Goal: Task Accomplishment & Management: Contribute content

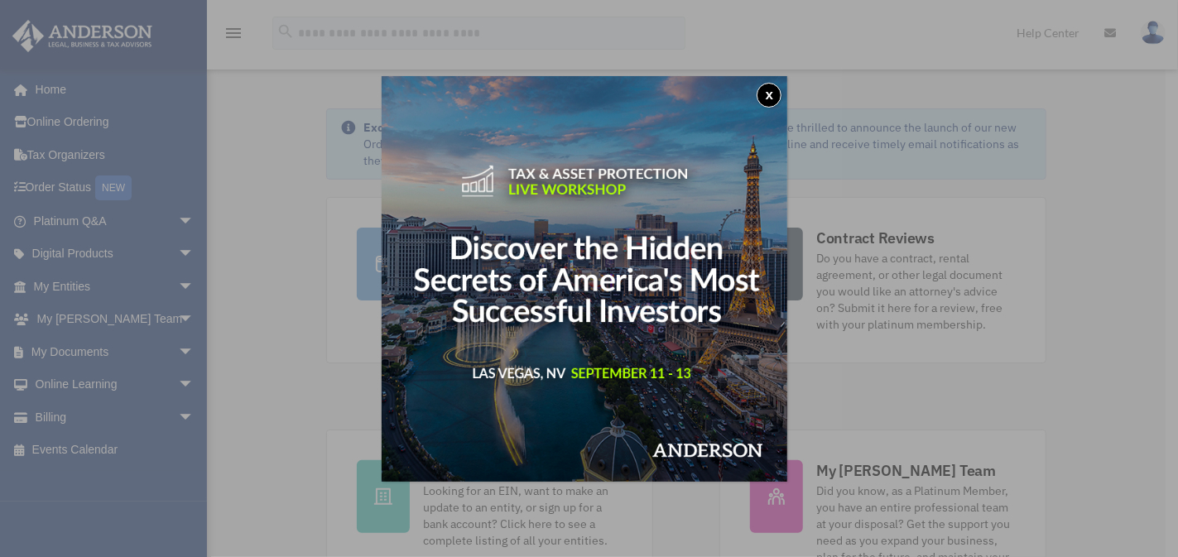
click at [776, 87] on button "x" at bounding box center [769, 95] width 25 height 25
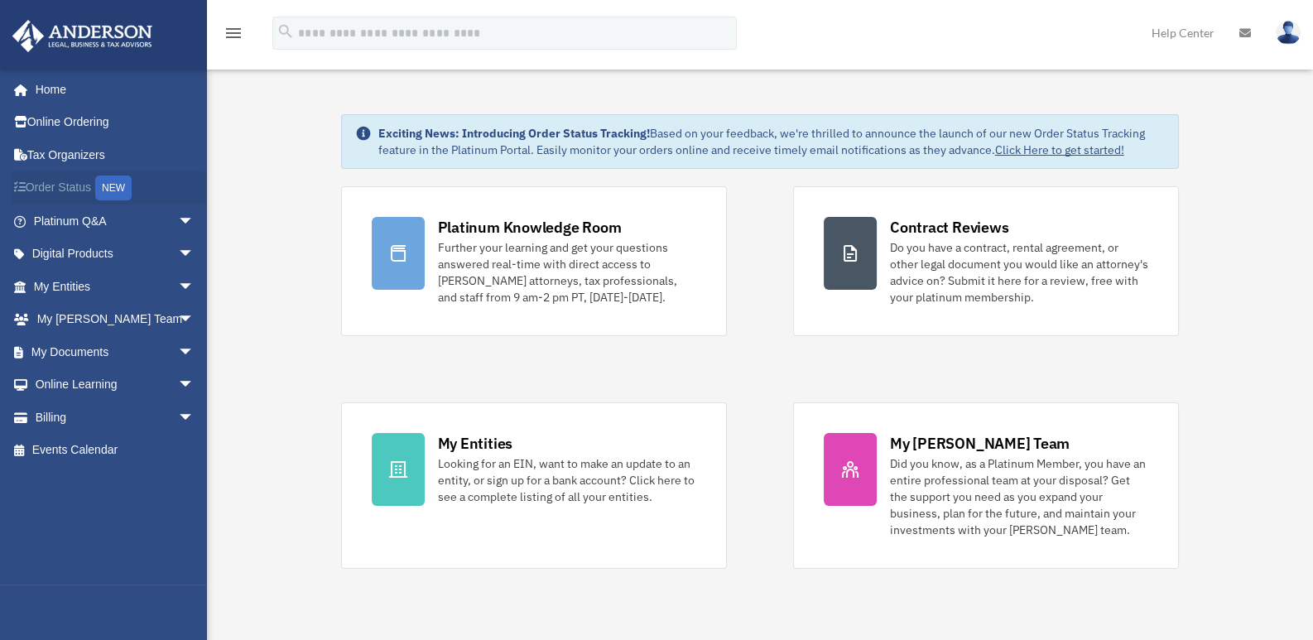
click at [64, 184] on link "Order Status NEW" at bounding box center [116, 188] width 208 height 34
click at [142, 345] on link "My Documents arrow_drop_down" at bounding box center [116, 351] width 208 height 33
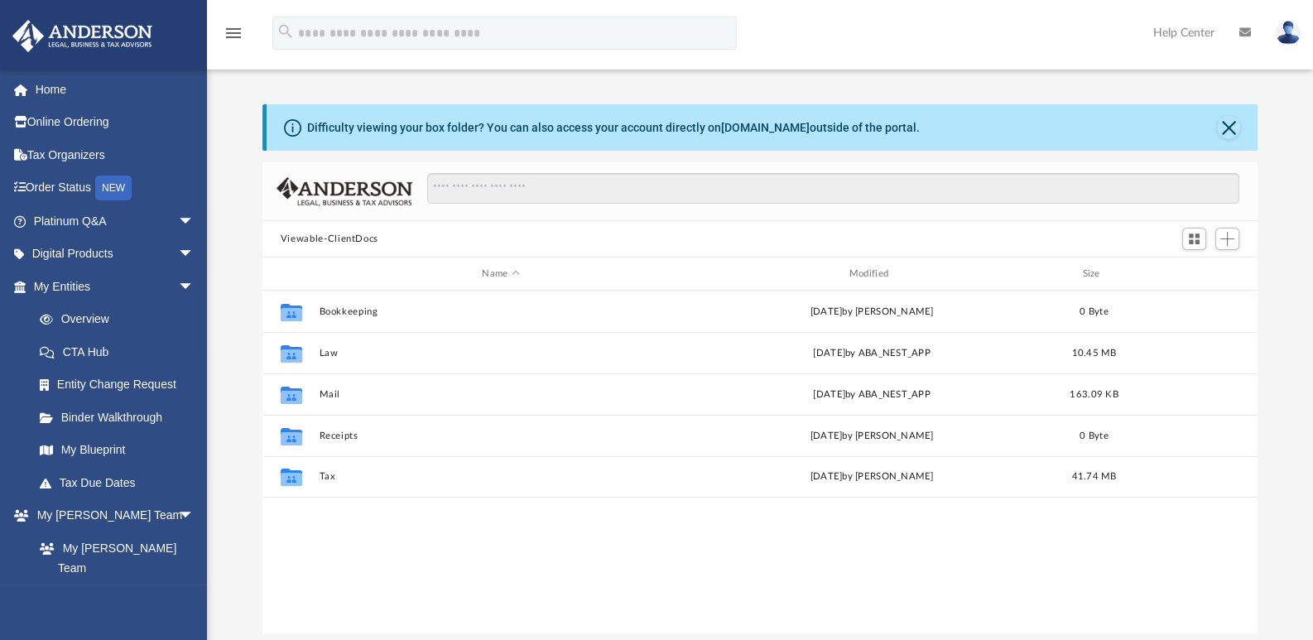
scroll to position [363, 982]
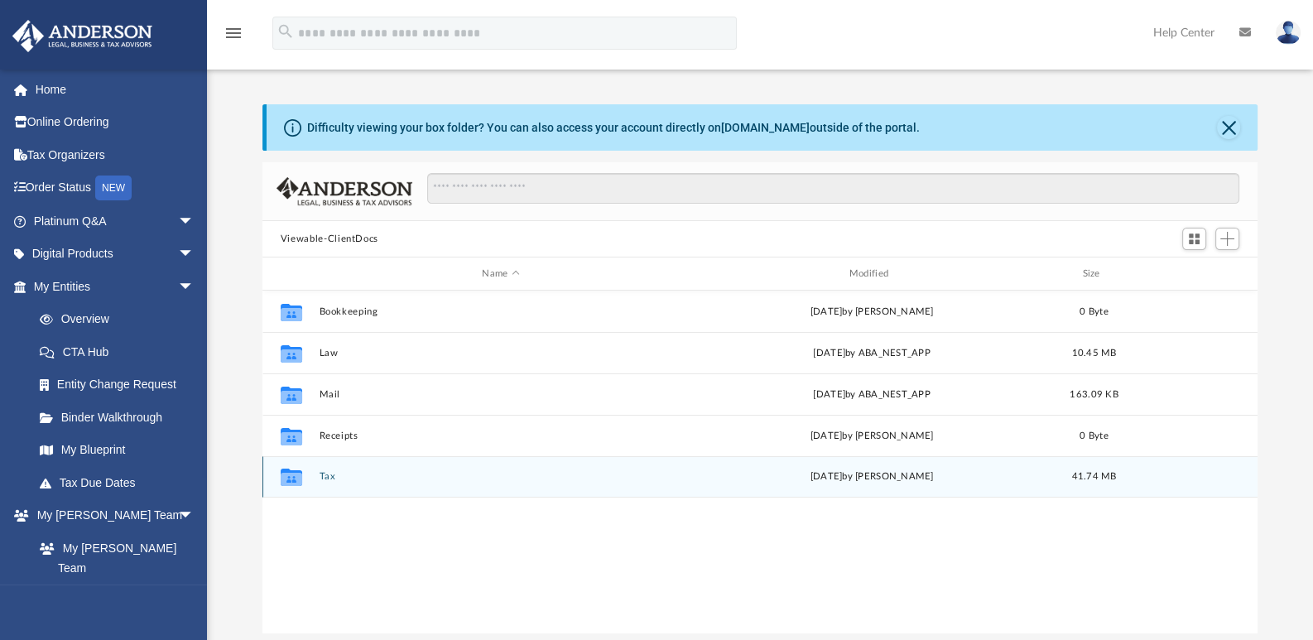
click at [323, 475] on button "Tax" at bounding box center [500, 476] width 363 height 11
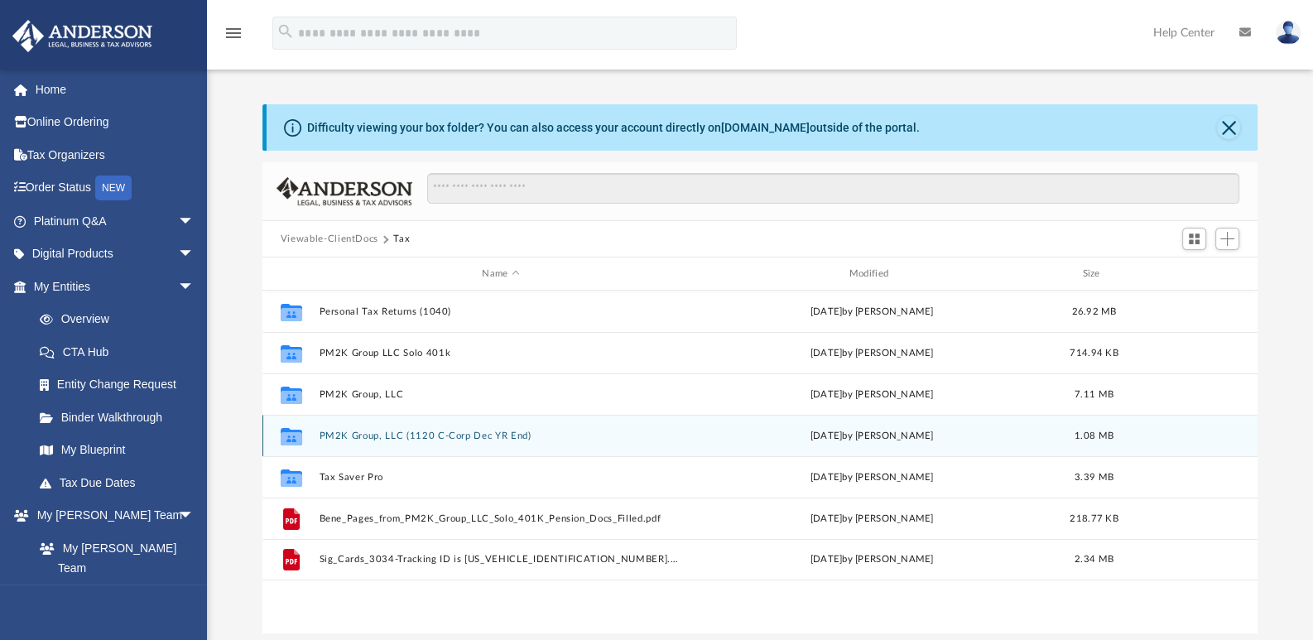
click at [416, 435] on button "PM2K Group, LLC (1120 C-Corp Dec YR End)" at bounding box center [500, 435] width 363 height 11
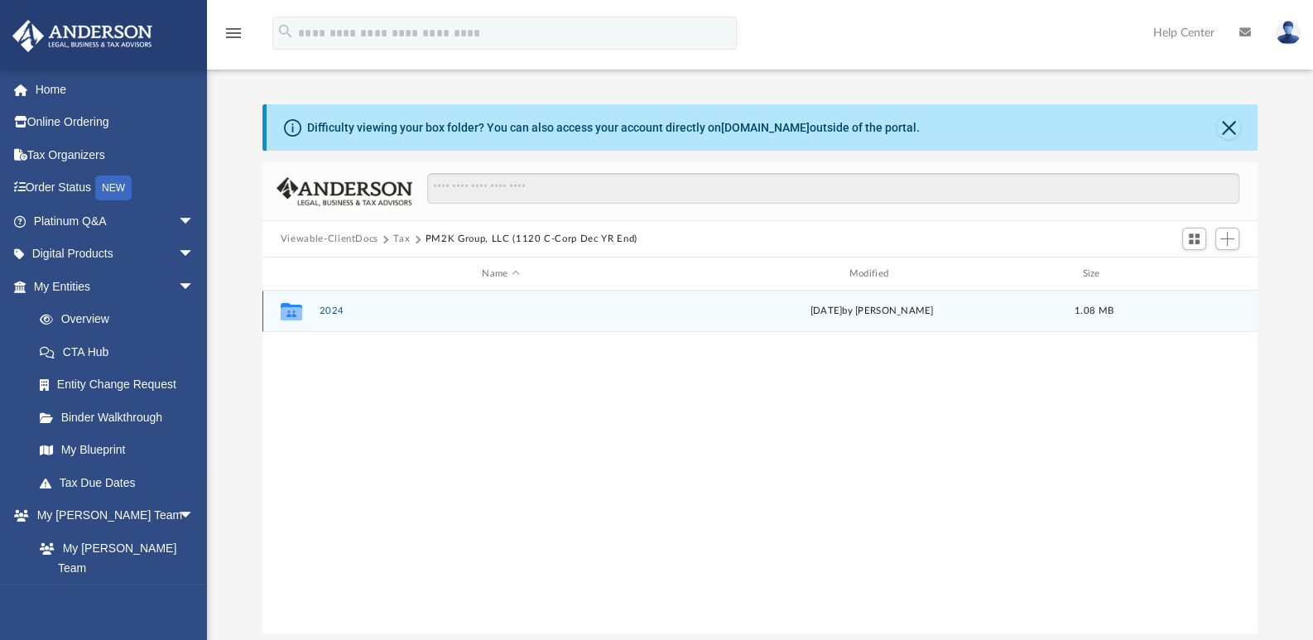
click at [339, 308] on button "2024" at bounding box center [500, 310] width 363 height 11
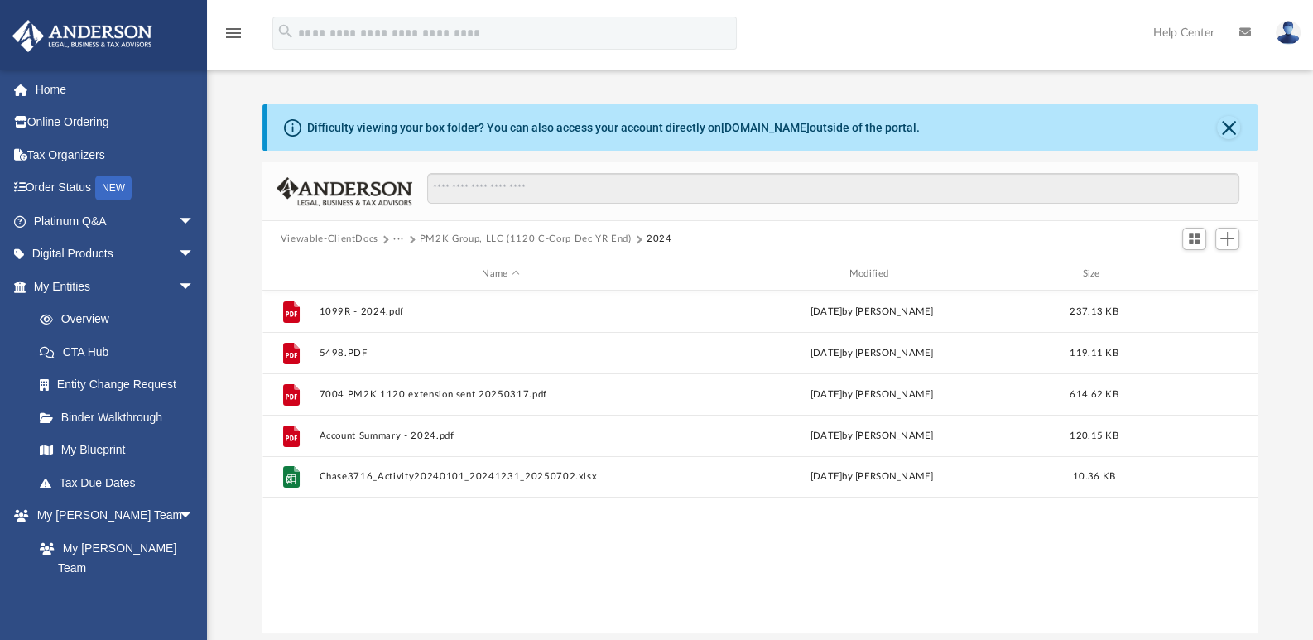
drag, startPoint x: 524, startPoint y: 557, endPoint x: 541, endPoint y: 548, distance: 18.9
click at [420, 236] on button "PM2K Group, LLC (1120 C-Corp Dec YR End)" at bounding box center [526, 239] width 212 height 15
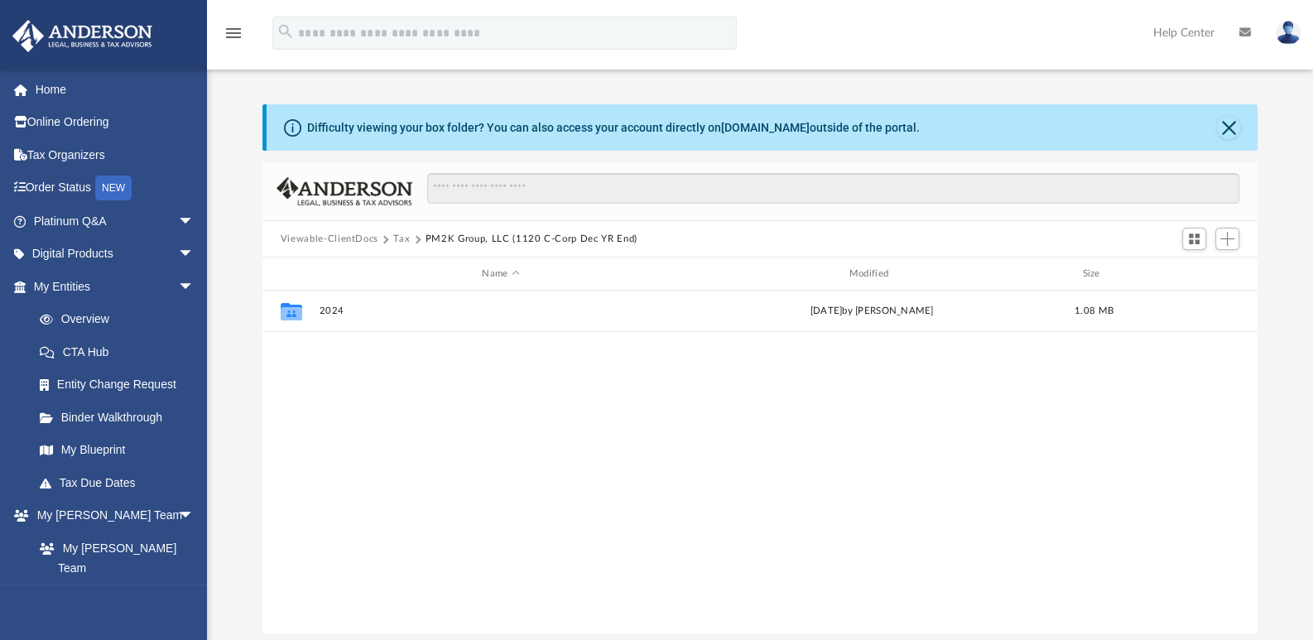
click at [396, 235] on button "Tax" at bounding box center [401, 239] width 17 height 15
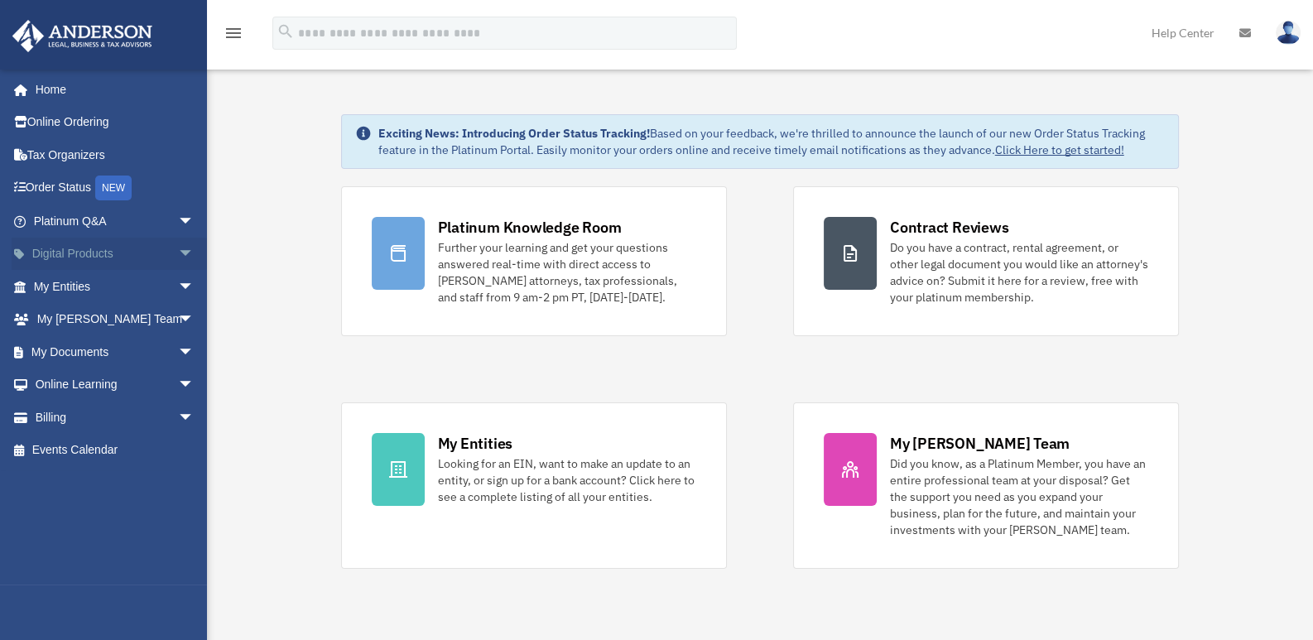
click at [124, 250] on link "Digital Products arrow_drop_down" at bounding box center [116, 254] width 208 height 33
click at [79, 347] on link "My Documents arrow_drop_down" at bounding box center [116, 351] width 208 height 33
click at [182, 350] on span "arrow_drop_down" at bounding box center [194, 352] width 33 height 34
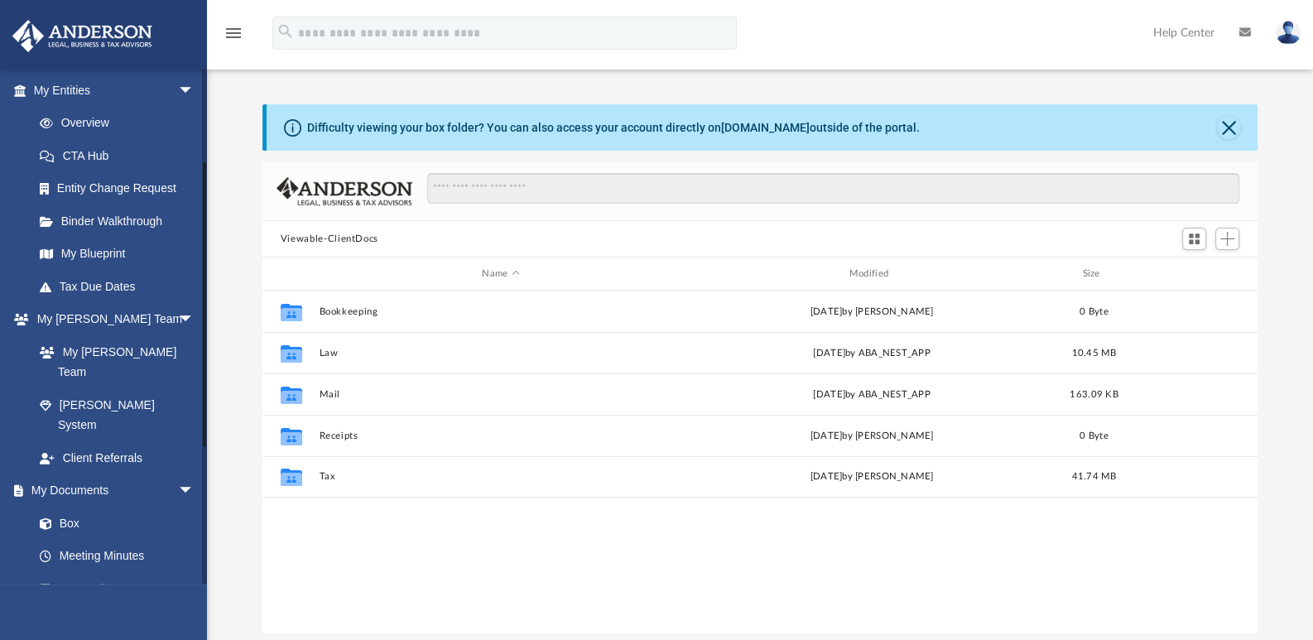
scroll to position [330, 0]
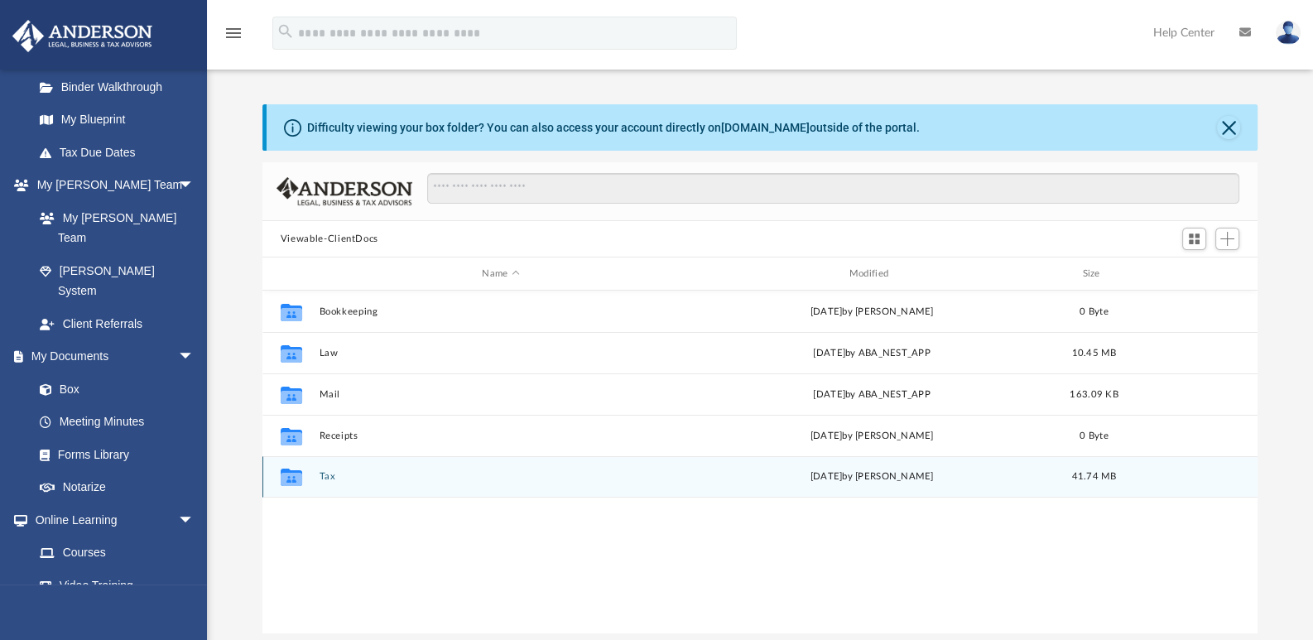
click at [316, 473] on div "Collaborated Folder Tax [DATE] by [PERSON_NAME] 41.74 MB" at bounding box center [759, 476] width 995 height 41
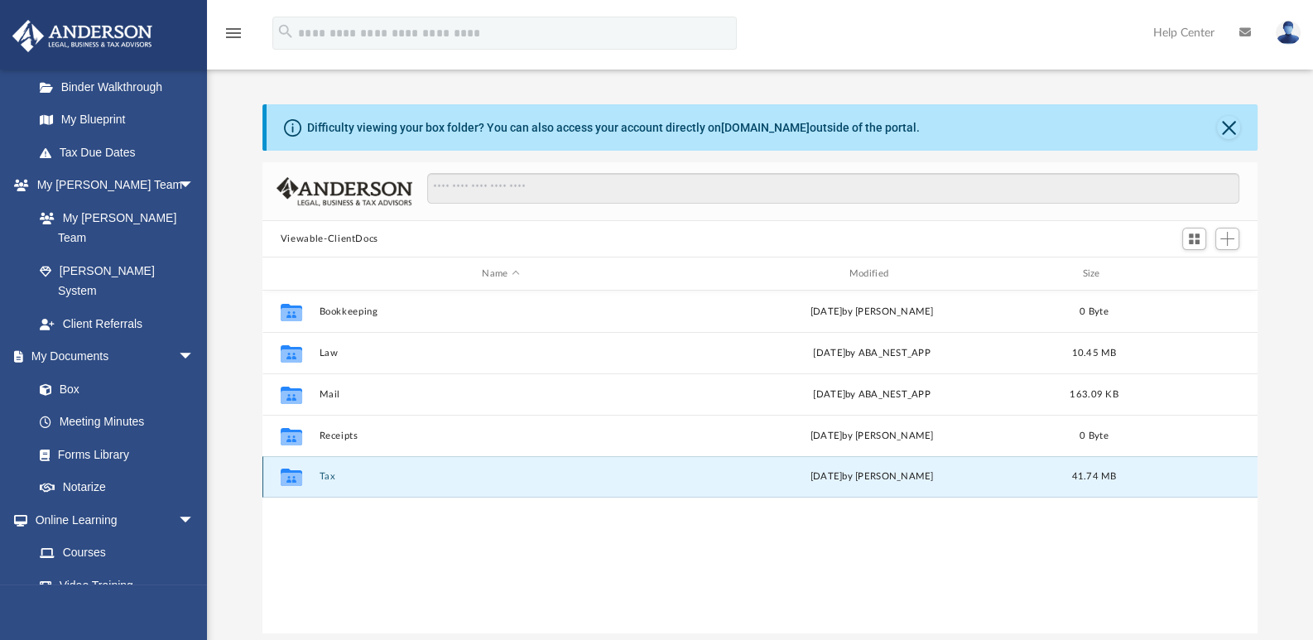
click at [320, 472] on button "Tax" at bounding box center [500, 476] width 363 height 11
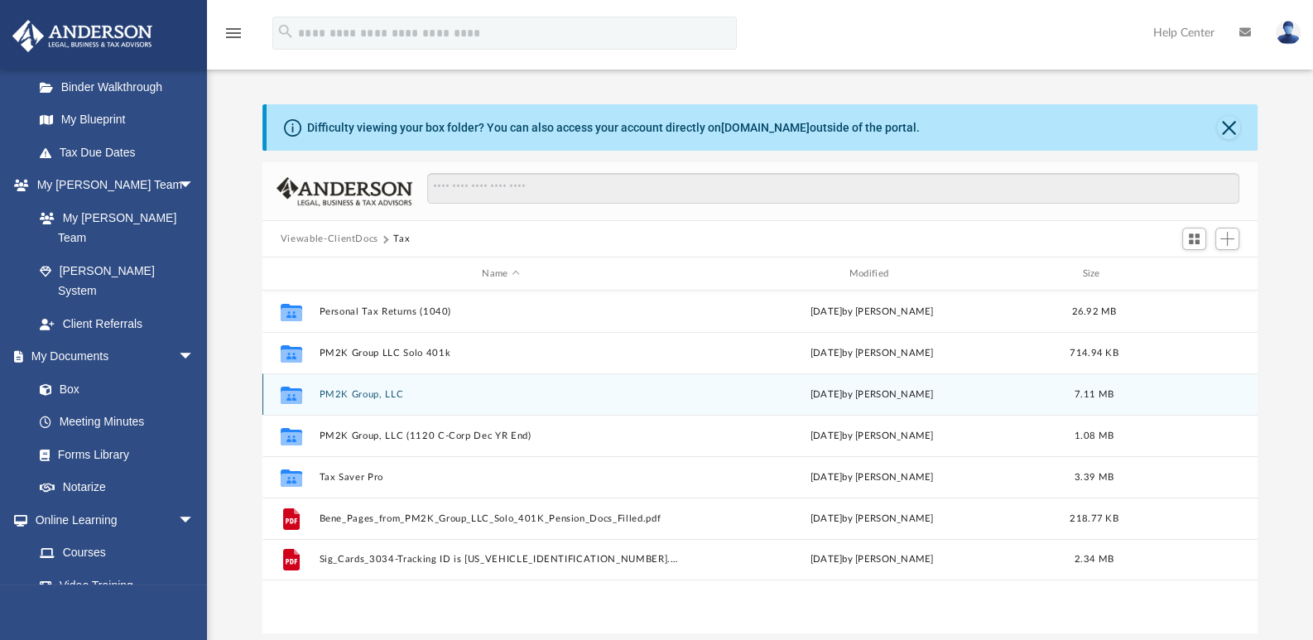
click at [377, 392] on button "PM2K Group, LLC" at bounding box center [500, 394] width 363 height 11
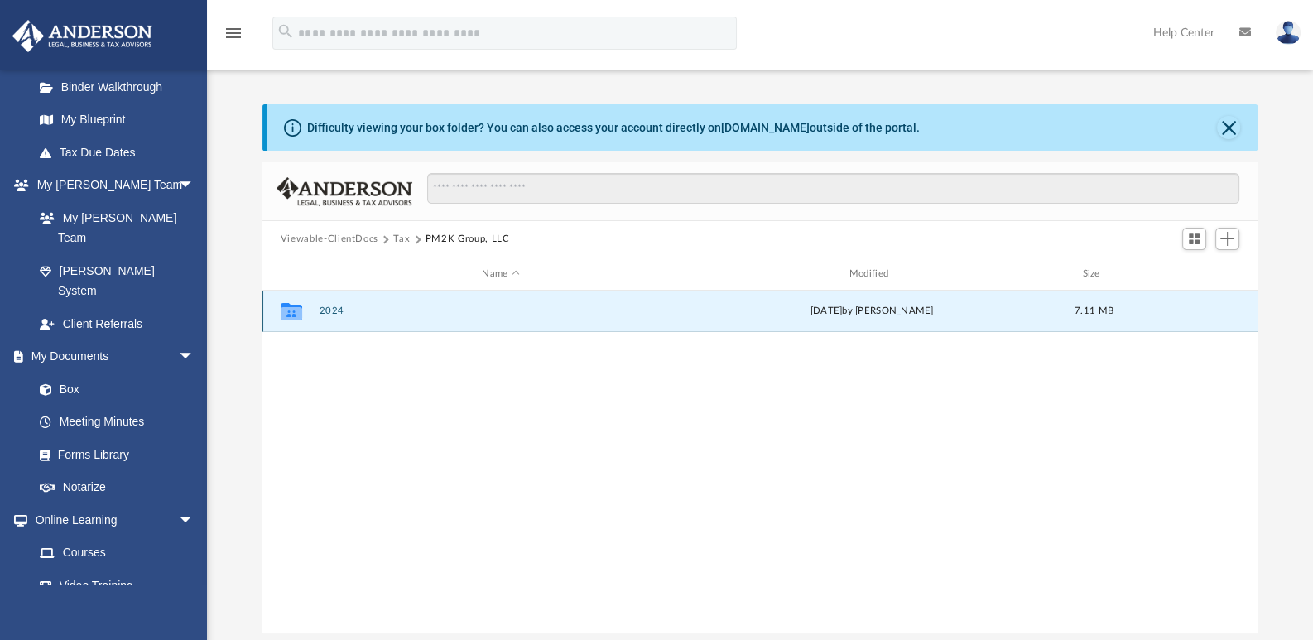
click at [323, 305] on button "2024" at bounding box center [500, 310] width 363 height 11
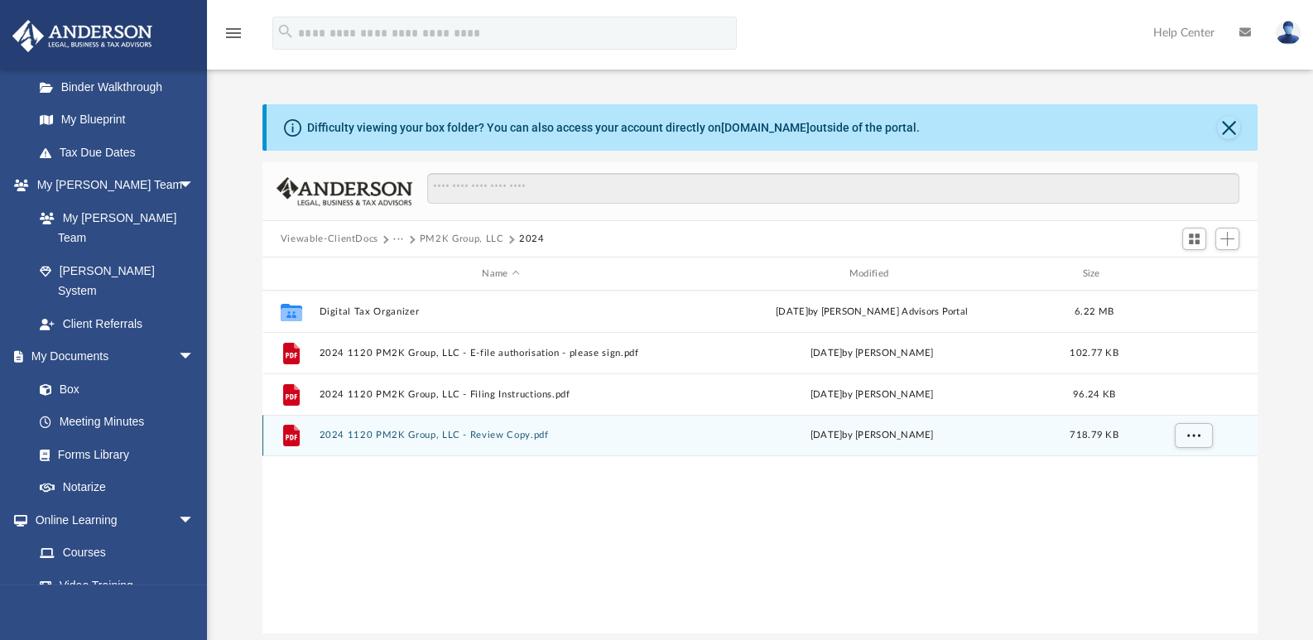
click at [459, 433] on button "2024 1120 PM2K Group, LLC - Review Copy.pdf" at bounding box center [500, 435] width 363 height 11
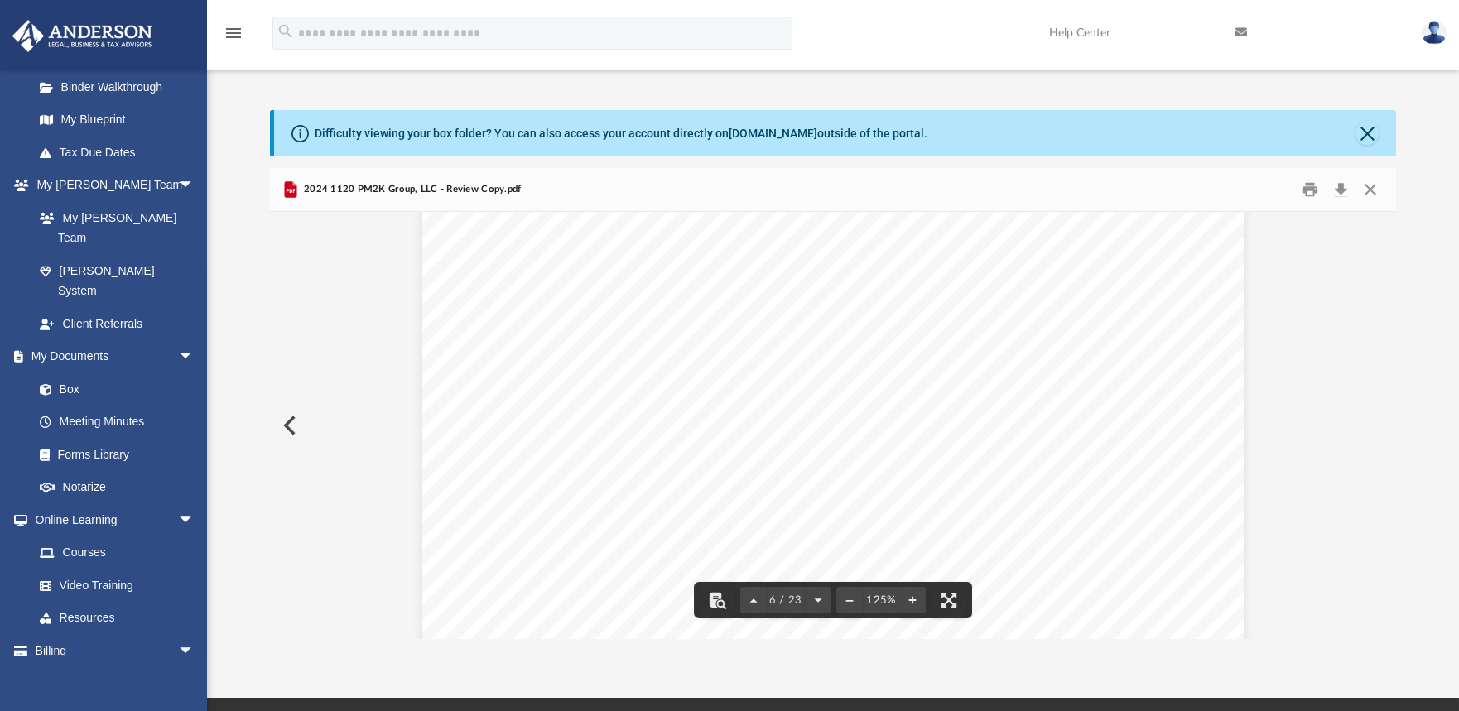
scroll to position [5978, 0]
click at [458, 435] on div "419341 04-01-24 Based on the information provided with this return, the followi…" at bounding box center [832, 115] width 821 height 1161
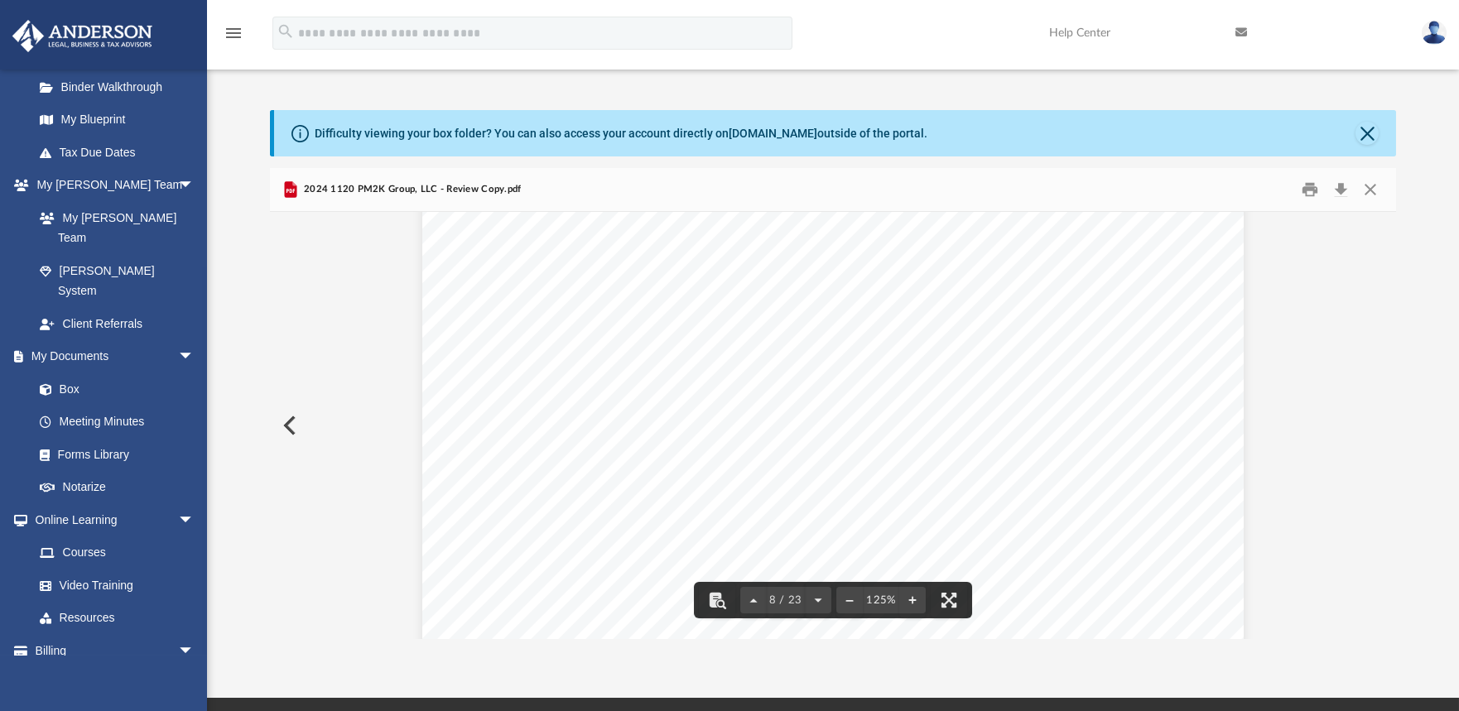
click at [1061, 434] on div "For calendar year 2024, or tax year beginning , 2024, ending , 20 410211 12-23-…" at bounding box center [832, 371] width 821 height 1161
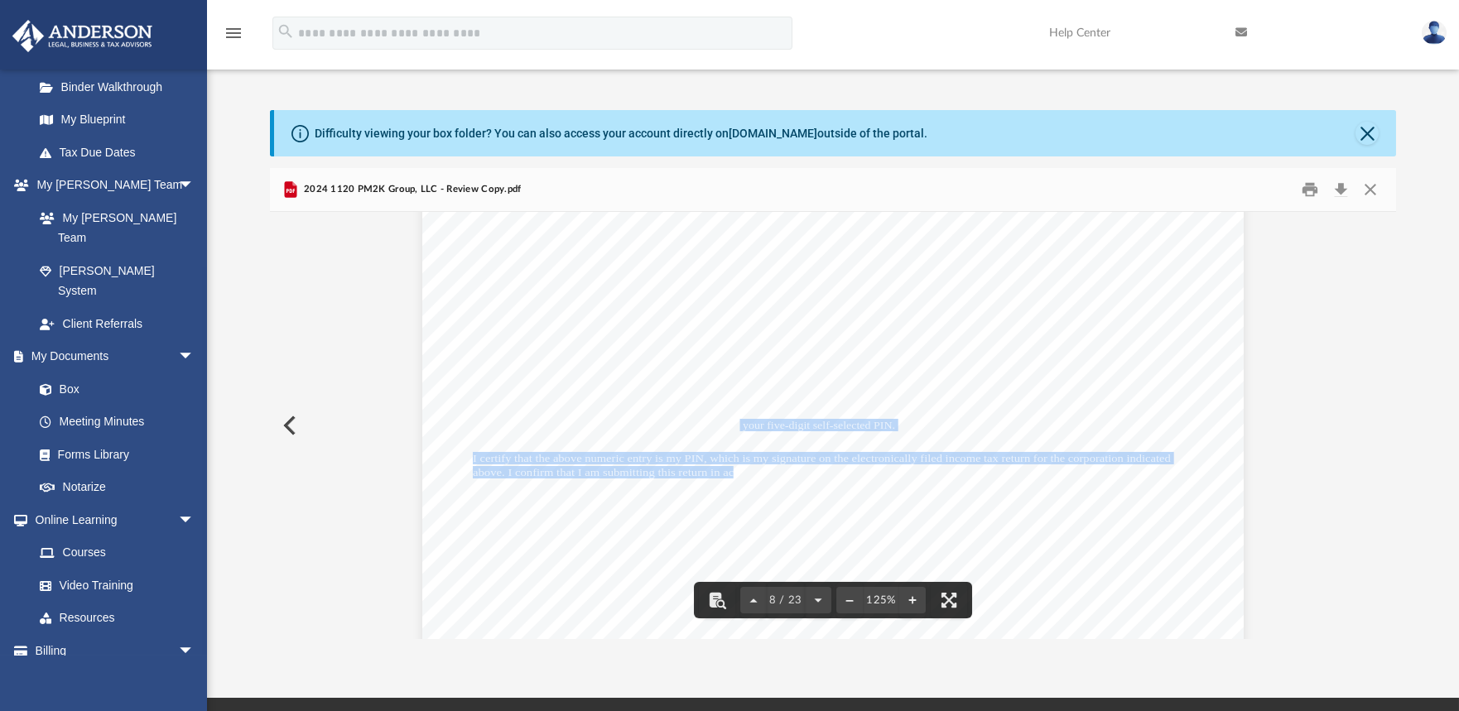
drag, startPoint x: 733, startPoint y: 430, endPoint x: 727, endPoint y: 469, distance: 40.3
click at [727, 469] on div "For calendar year 2024, or tax year beginning , 2024, ending , 20 410211 12-23-…" at bounding box center [832, 280] width 821 height 1161
click at [813, 449] on div "For calendar year 2024, or tax year beginning , 2024, ending , 20 410211 12-23-…" at bounding box center [832, 280] width 821 height 1161
click at [1203, 485] on div "For calendar year 2024, or tax year beginning , 2024, ending , 20 410211 12-23-…" at bounding box center [832, 280] width 821 height 1161
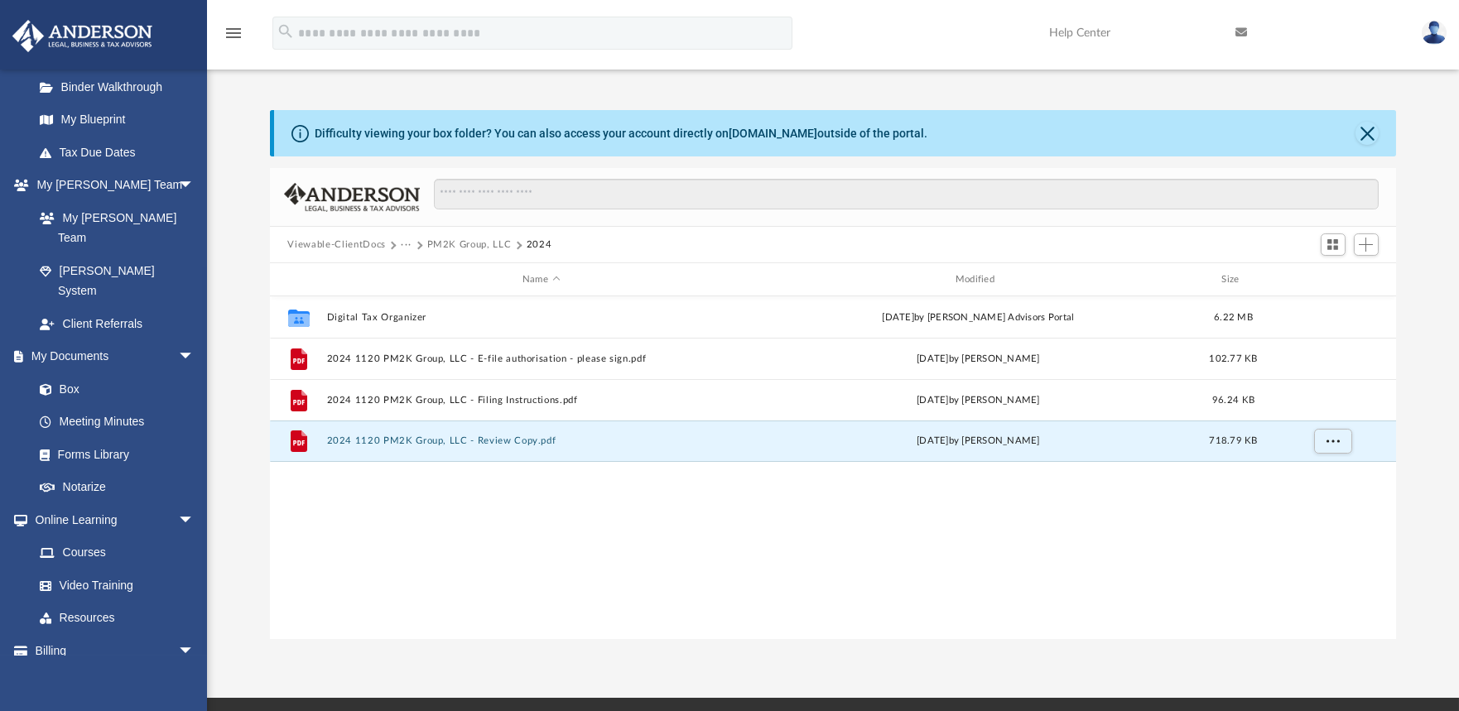
click at [838, 556] on div "Collaborated Folder Digital Tax Organizer Sun Jul 13 2025 by Anderson Advisors …" at bounding box center [833, 467] width 1127 height 343
click at [795, 555] on div "Collaborated Folder Digital Tax Organizer Sun Jul 13 2025 by Anderson Advisors …" at bounding box center [833, 467] width 1127 height 343
click at [618, 595] on div "Collaborated Folder Digital Tax Organizer Sun Jul 13 2025 by Anderson Advisors …" at bounding box center [833, 467] width 1127 height 343
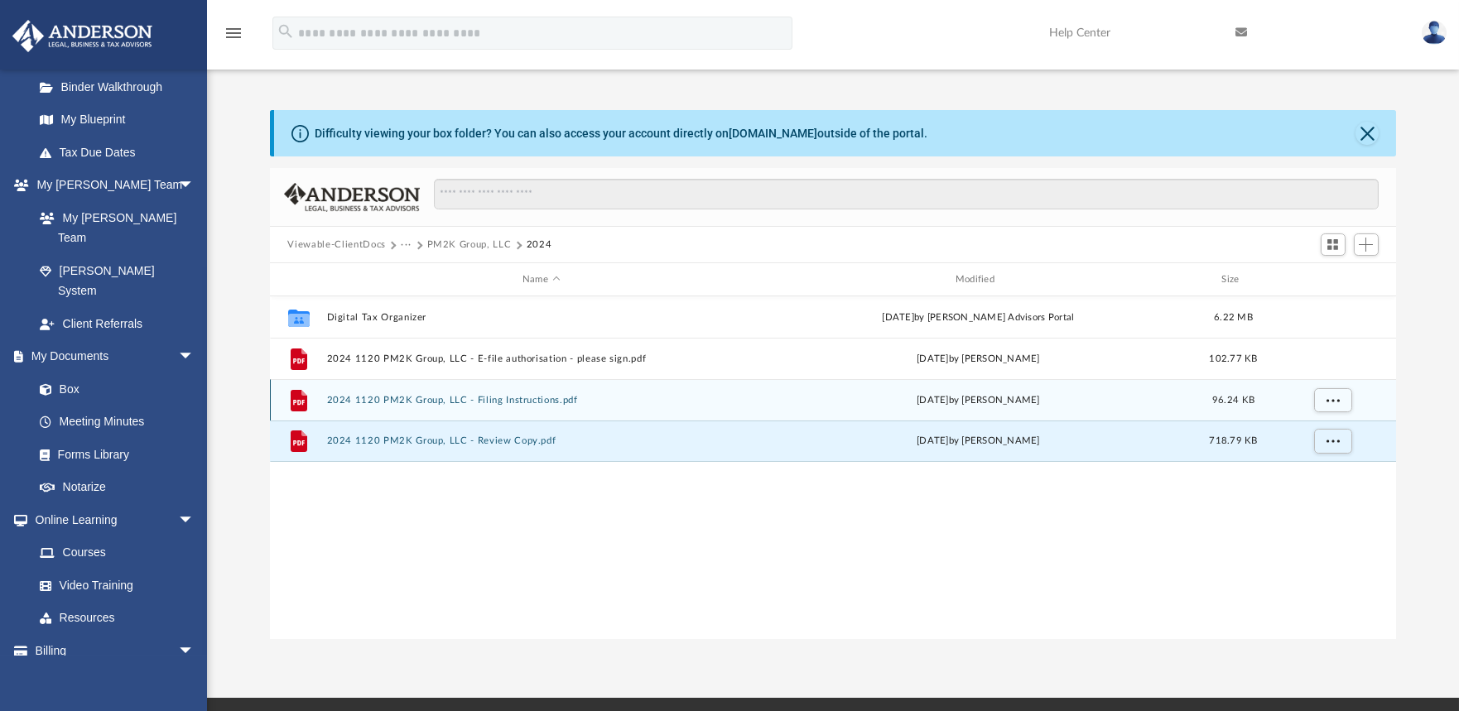
click at [489, 398] on button "2024 1120 PM2K Group, LLC - Filing Instructions.pdf" at bounding box center [541, 400] width 430 height 11
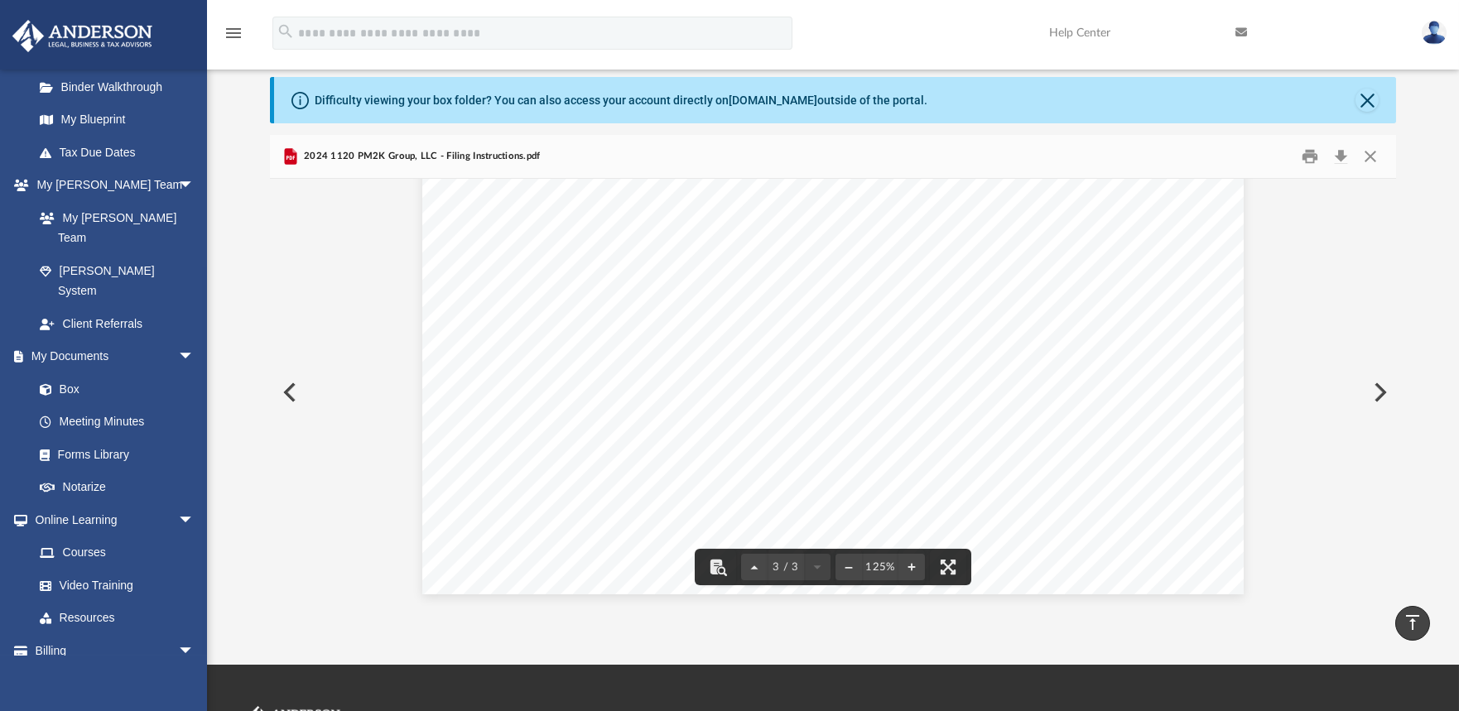
scroll to position [0, 0]
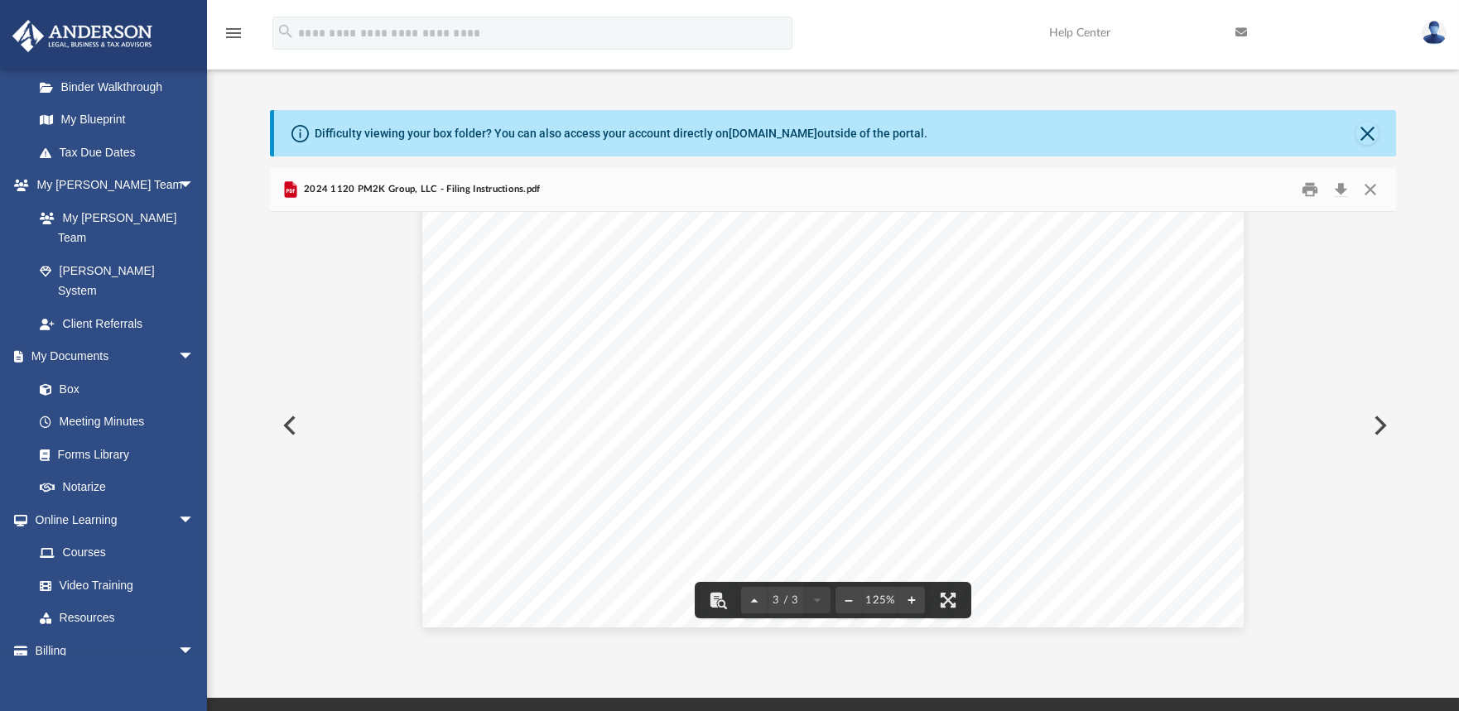
click at [70, 27] on img at bounding box center [82, 36] width 150 height 32
drag, startPoint x: 347, startPoint y: 317, endPoint x: 383, endPoint y: 315, distance: 36.5
click at [285, 425] on button "Preview" at bounding box center [288, 425] width 36 height 46
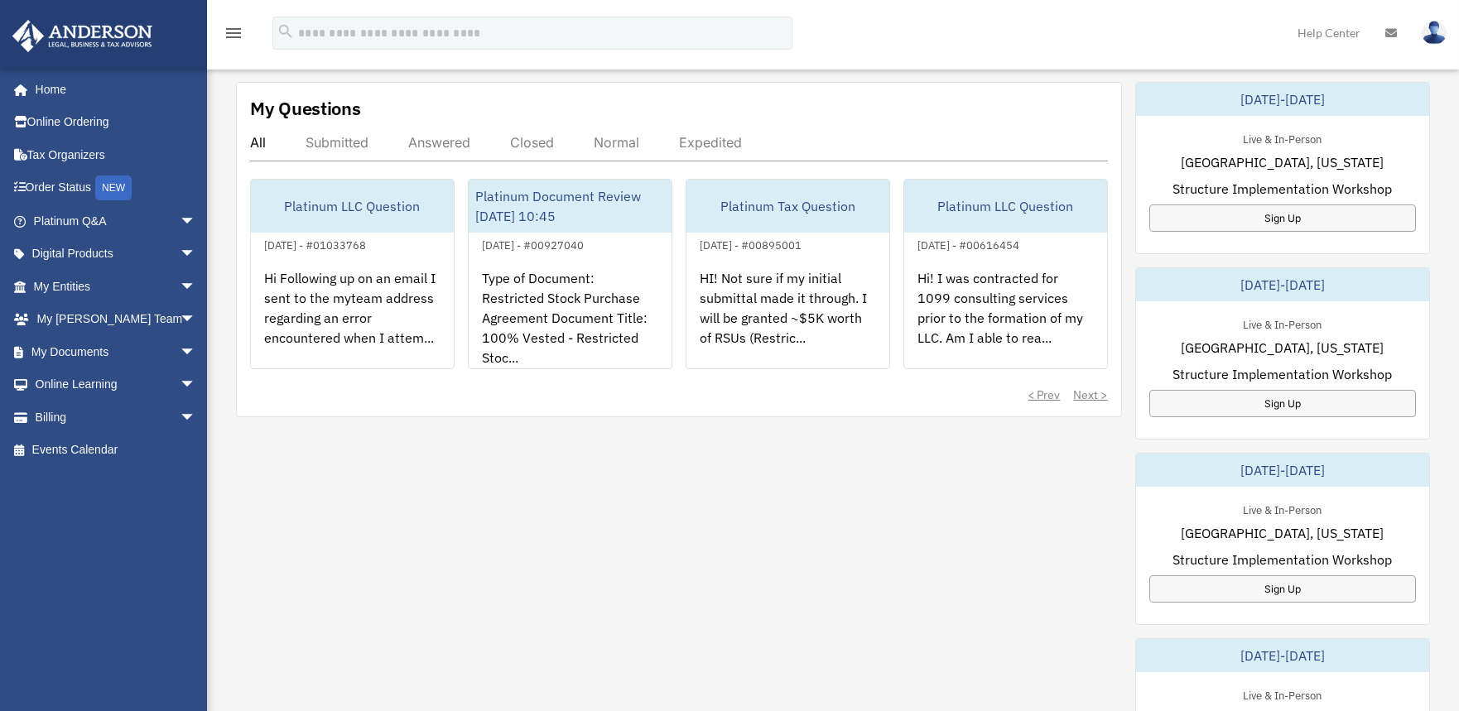
scroll to position [551, 0]
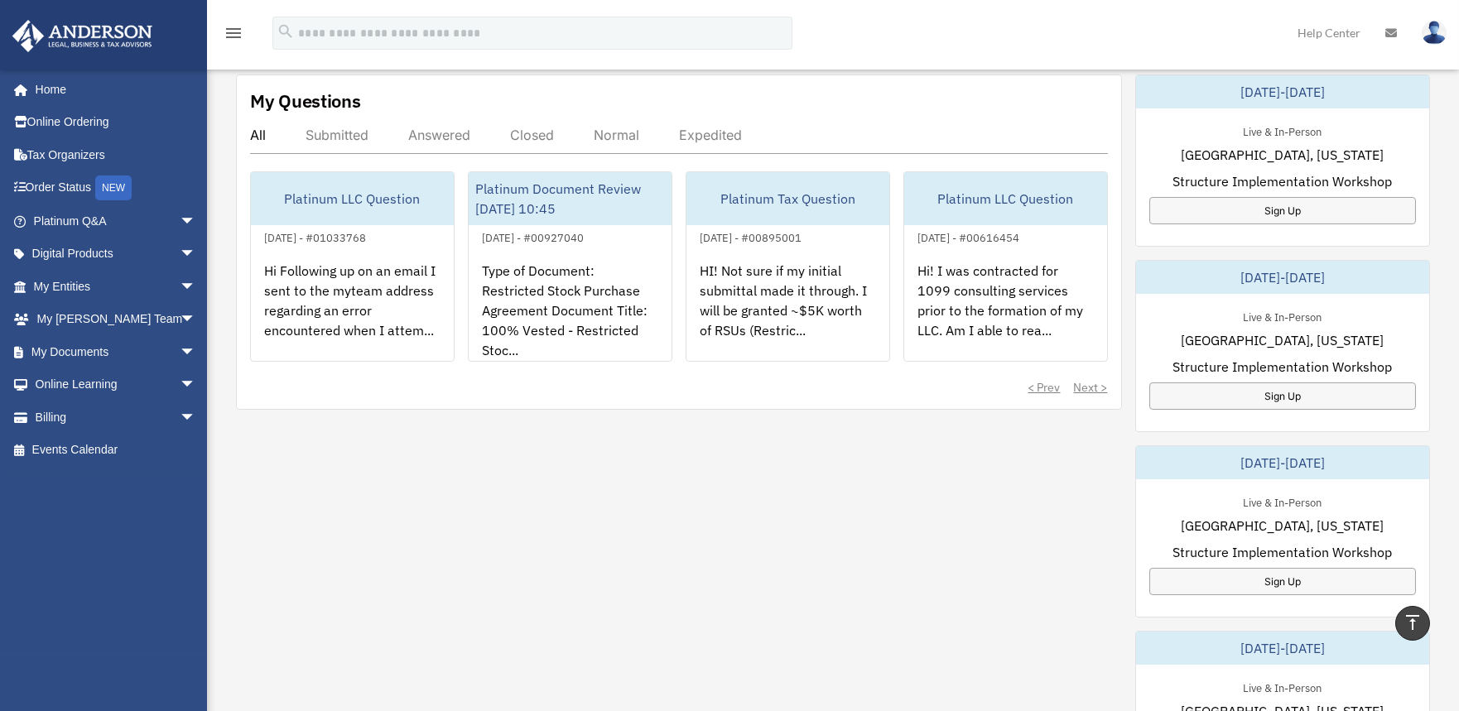
click at [719, 510] on div "My Questions All Submitted Answered Closed Normal Expedited Platinum LLC Questi…" at bounding box center [833, 542] width 1194 height 935
click at [92, 345] on link "My Documents arrow_drop_down" at bounding box center [116, 351] width 209 height 33
click at [180, 353] on span "arrow_drop_down" at bounding box center [196, 352] width 33 height 34
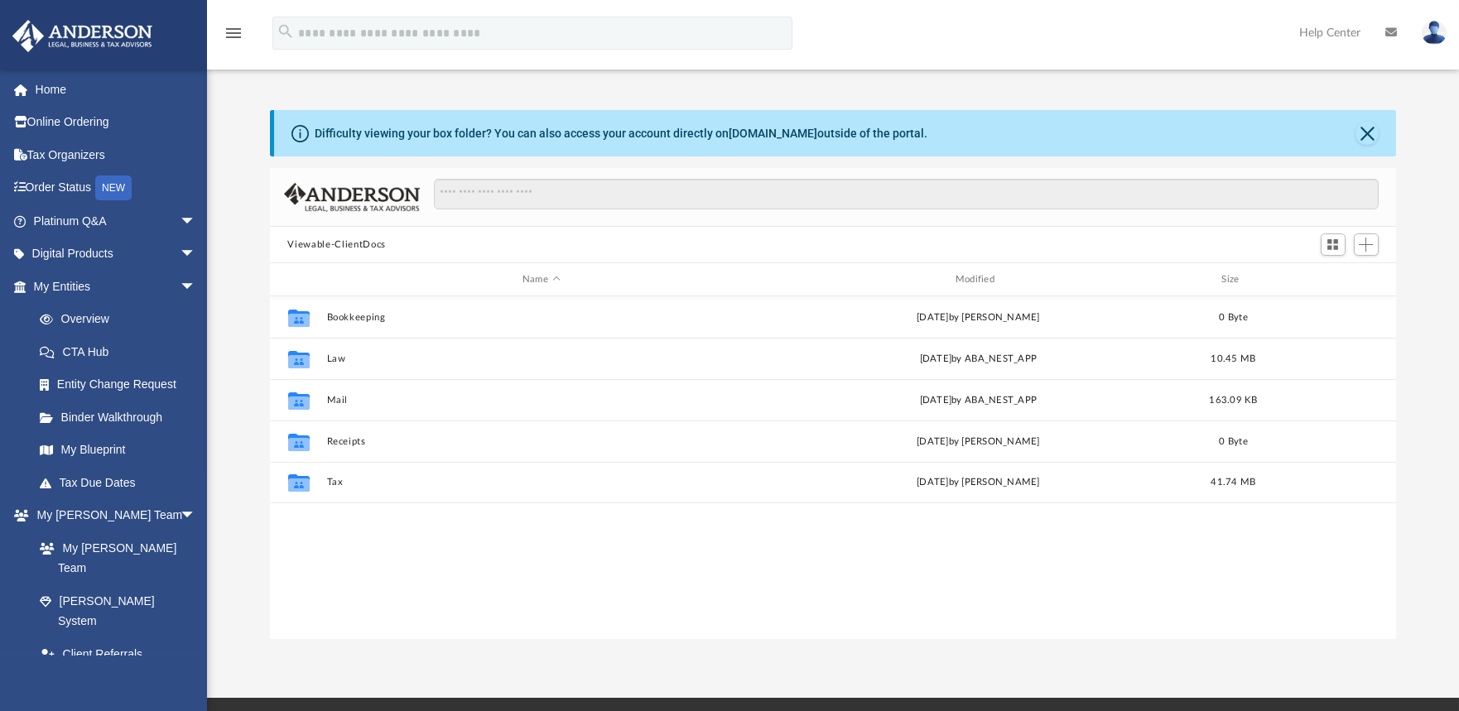
scroll to position [362, 1112]
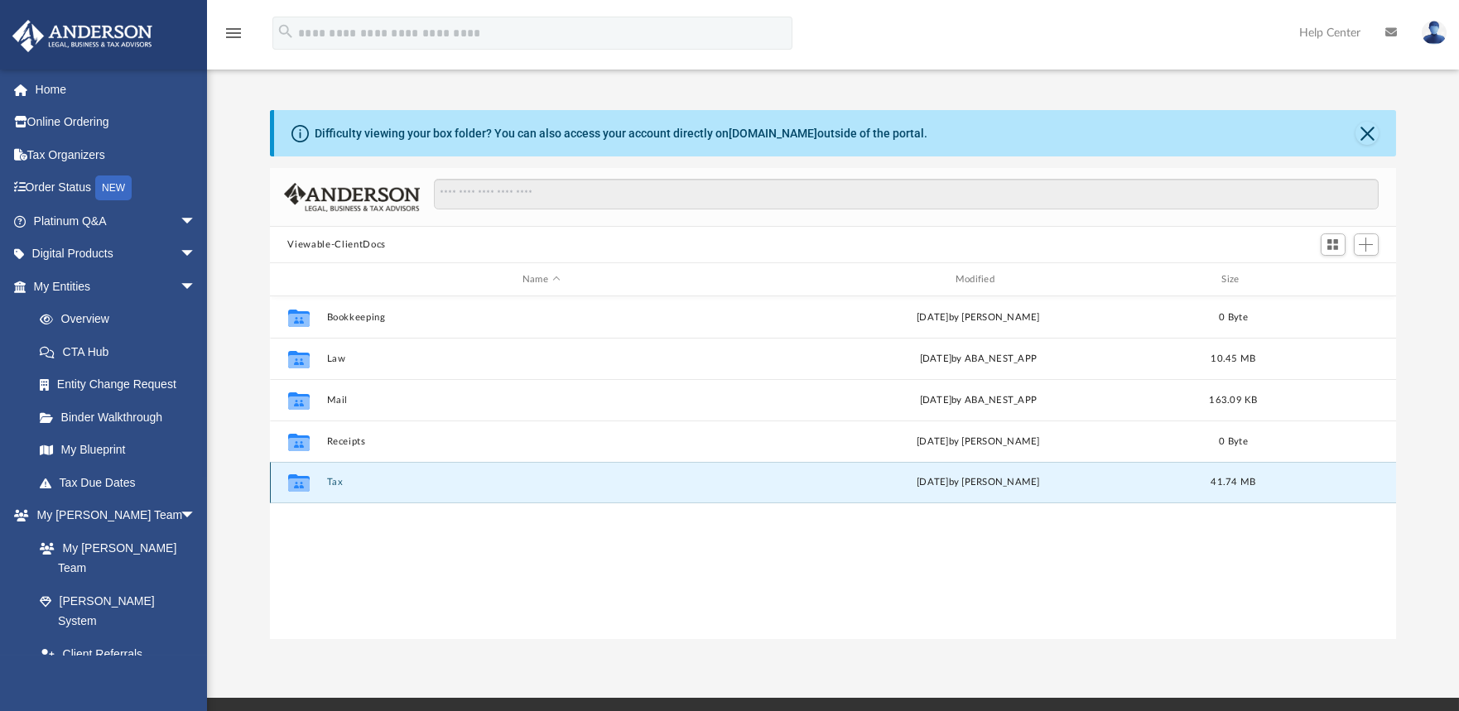
click at [332, 481] on button "Tax" at bounding box center [541, 482] width 430 height 11
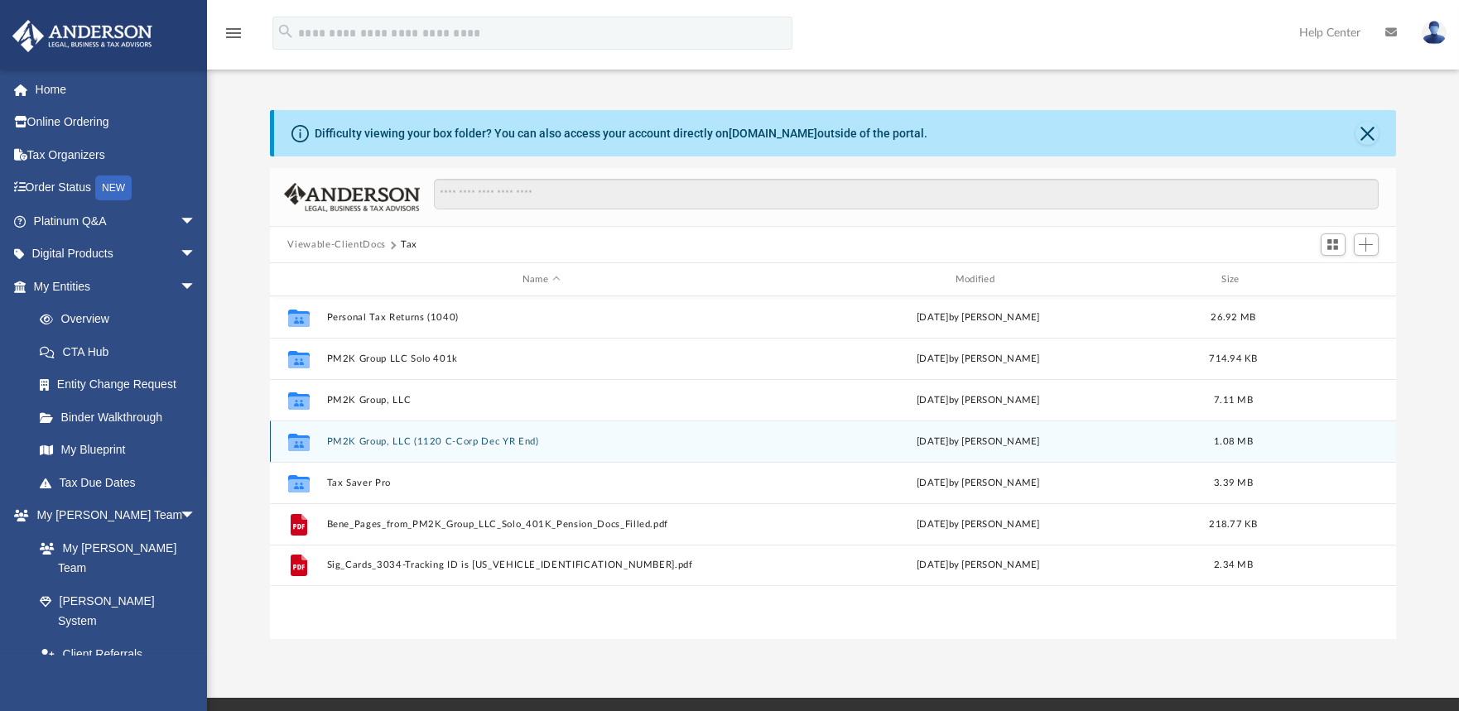
click at [395, 440] on button "PM2K Group, LLC (1120 C-Corp Dec YR End)" at bounding box center [541, 441] width 430 height 11
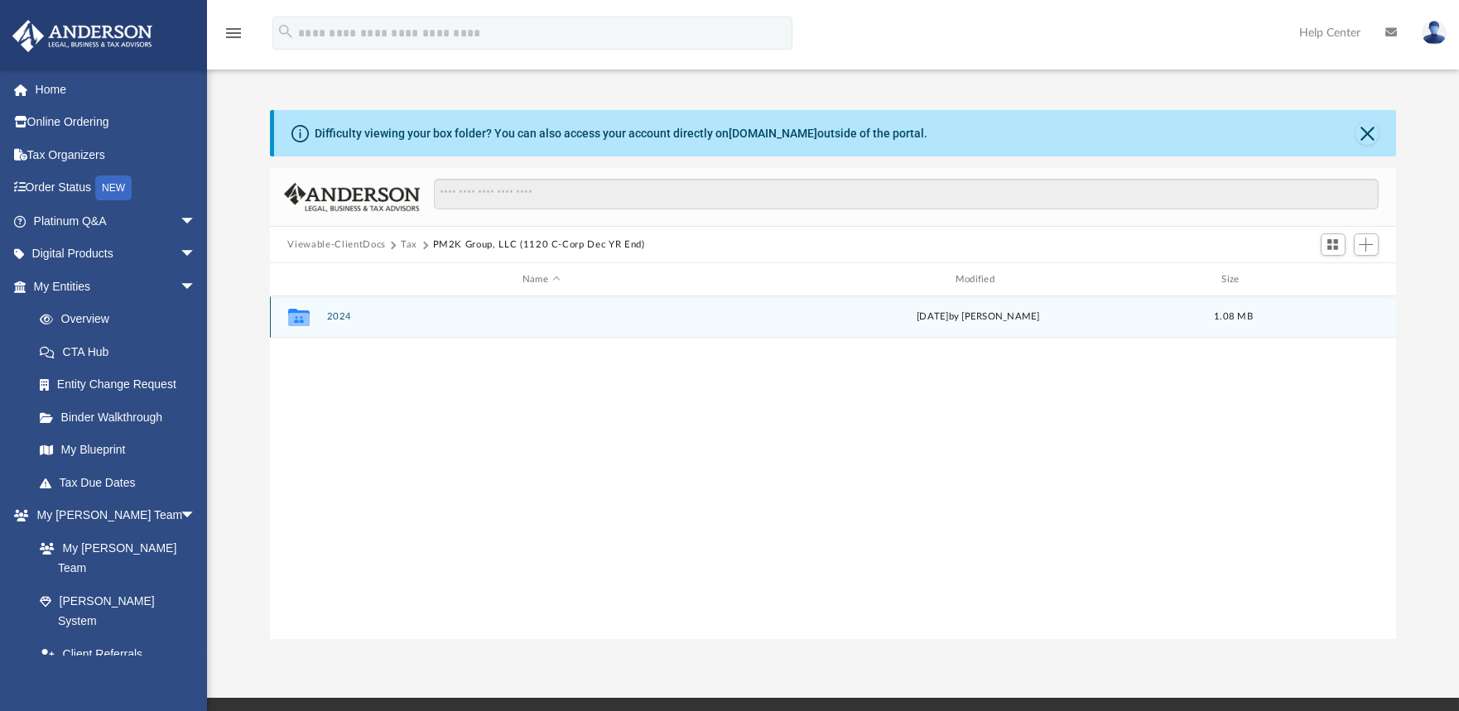
click at [352, 321] on button "2024" at bounding box center [541, 316] width 430 height 11
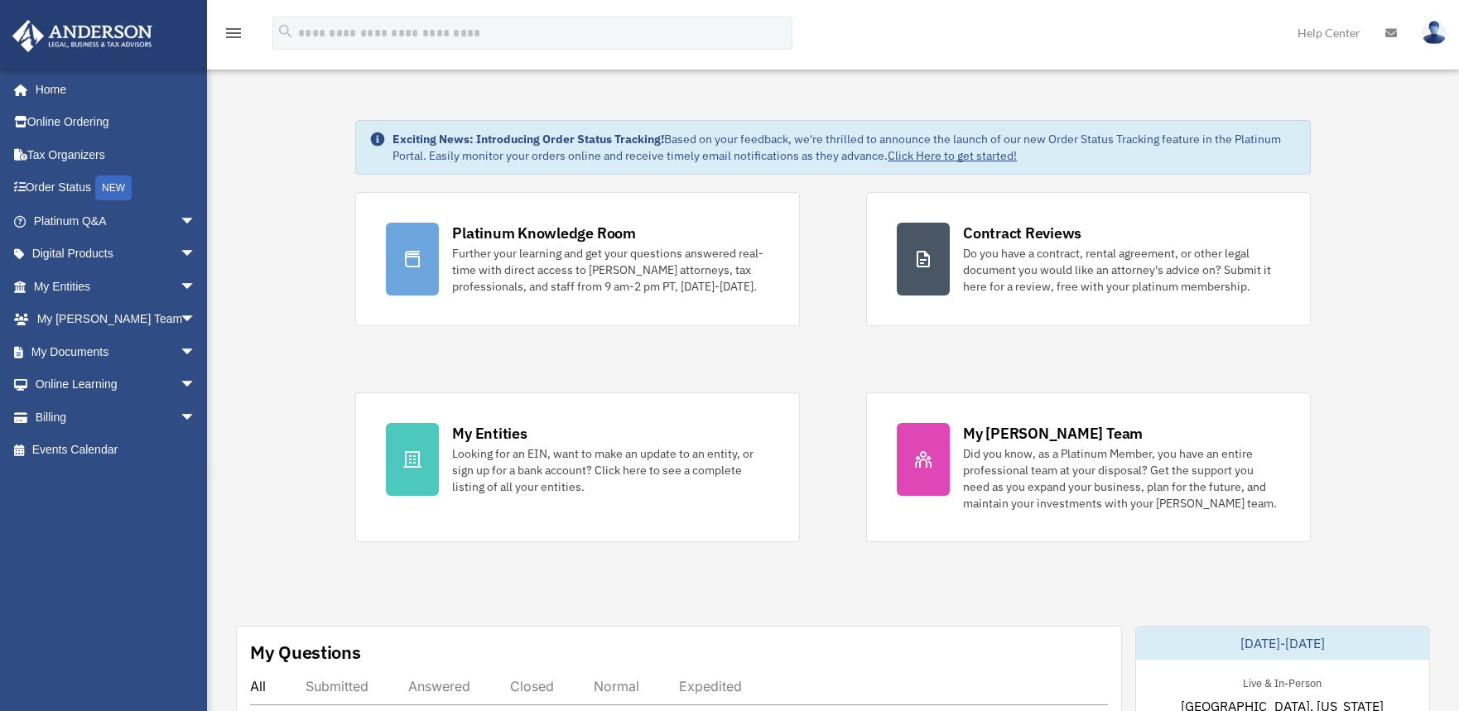
scroll to position [551, 0]
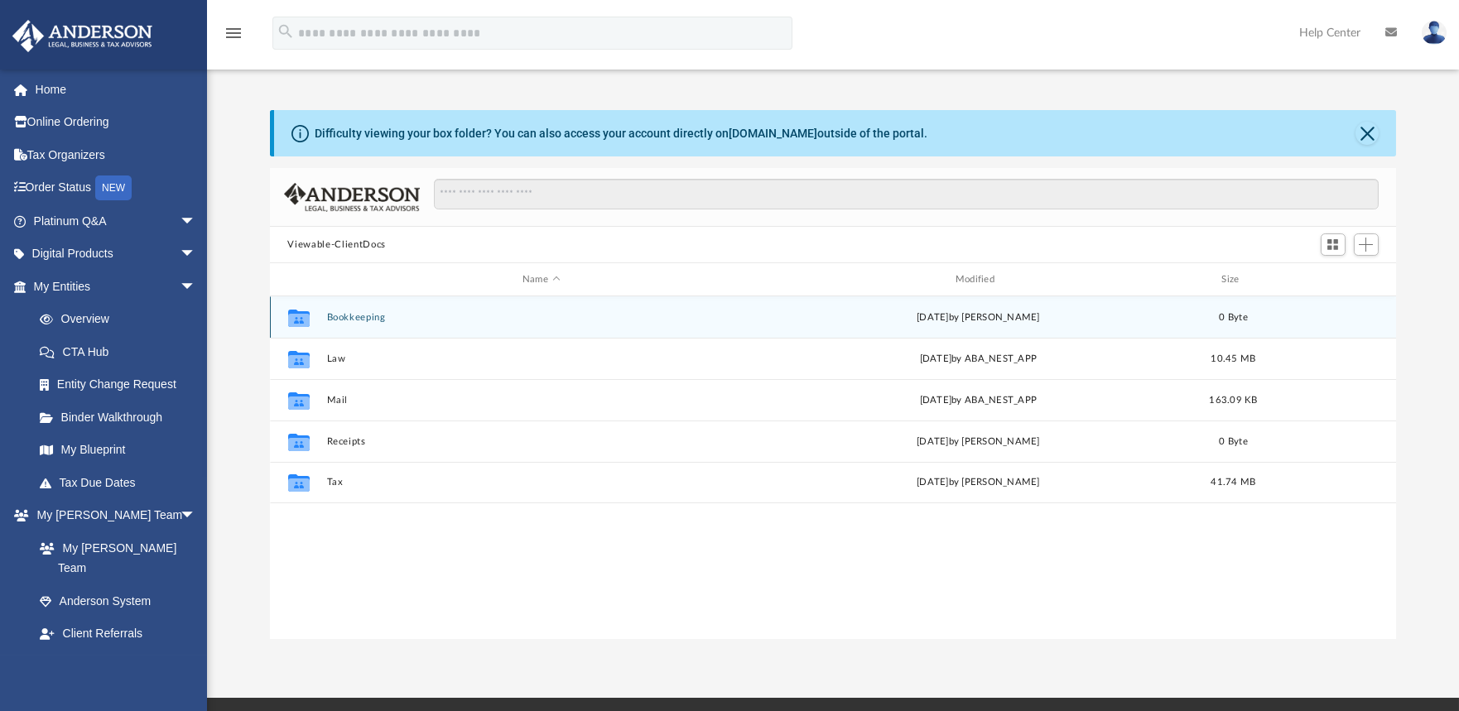
scroll to position [362, 1112]
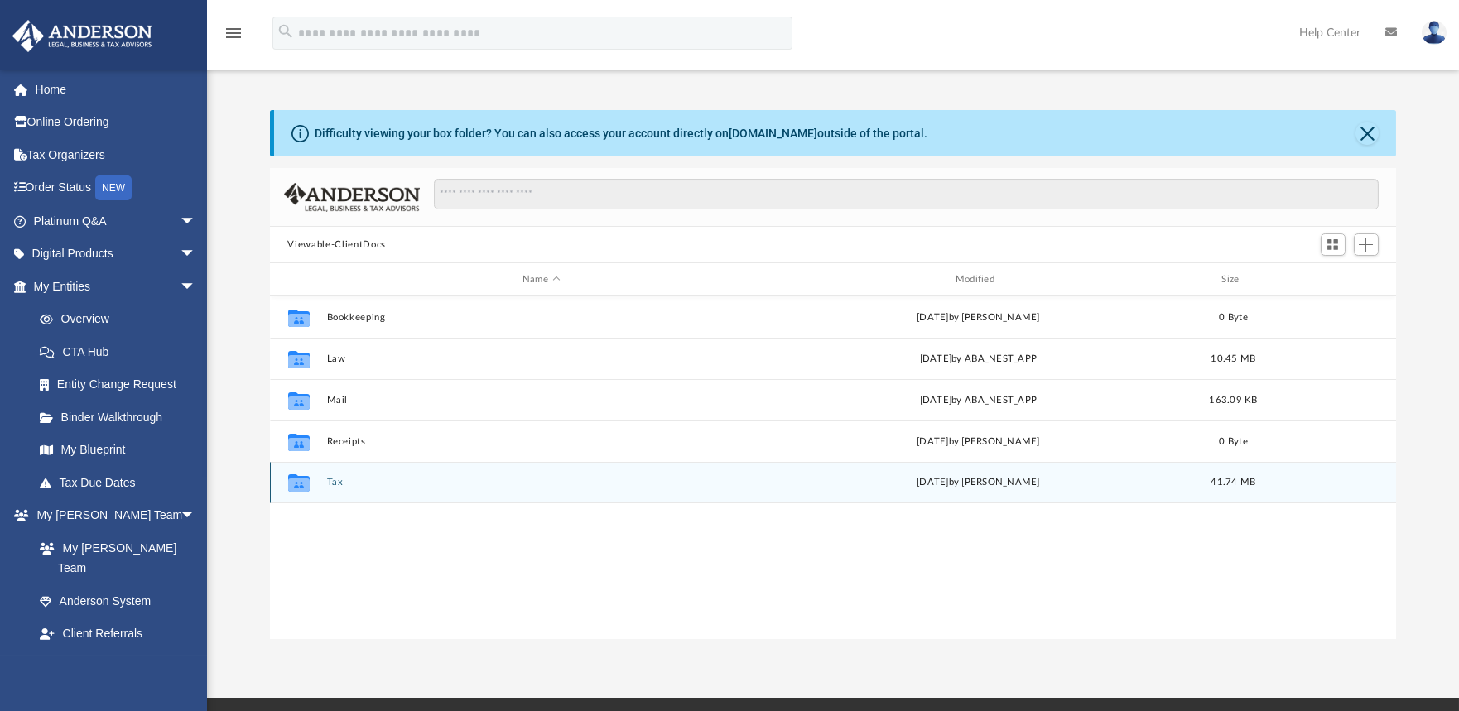
click at [329, 483] on button "Tax" at bounding box center [541, 482] width 430 height 11
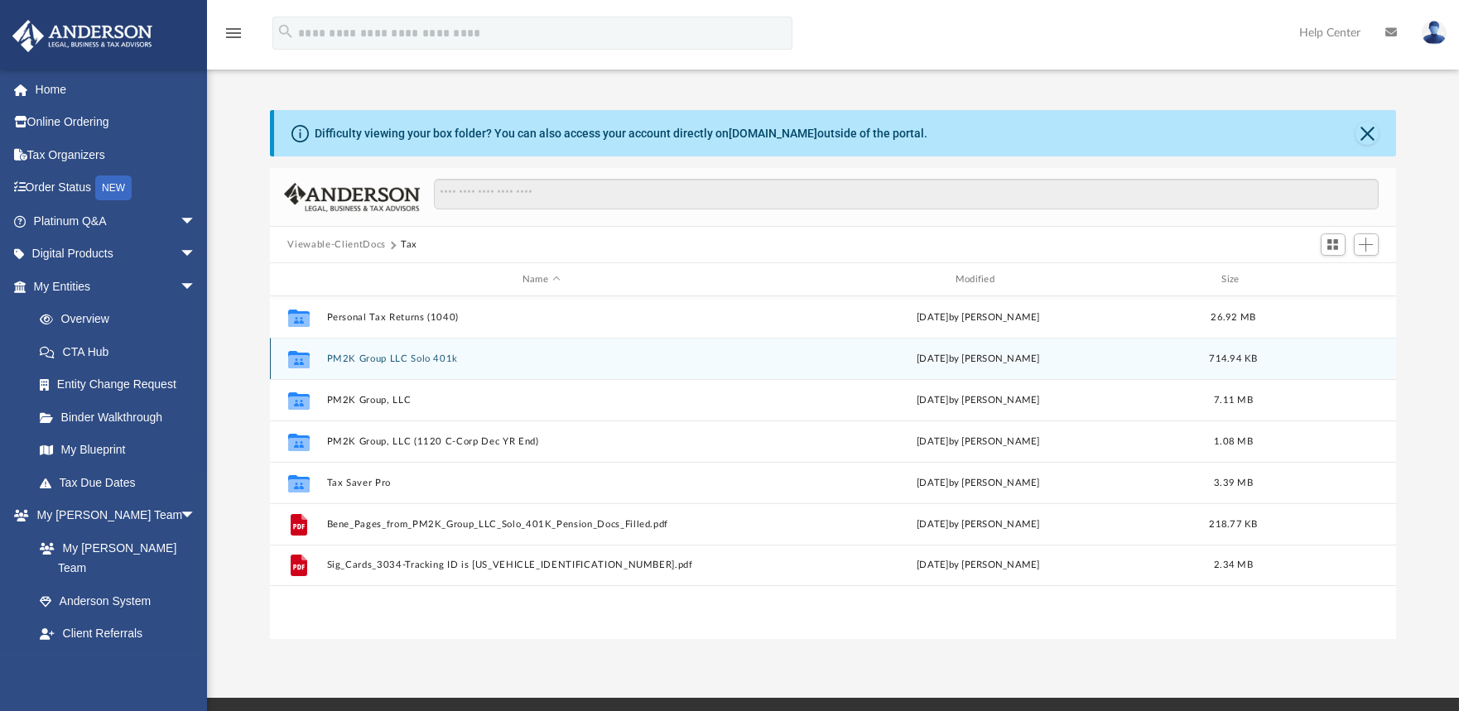
click at [414, 354] on button "PM2K Group LLC Solo 401k" at bounding box center [541, 358] width 430 height 11
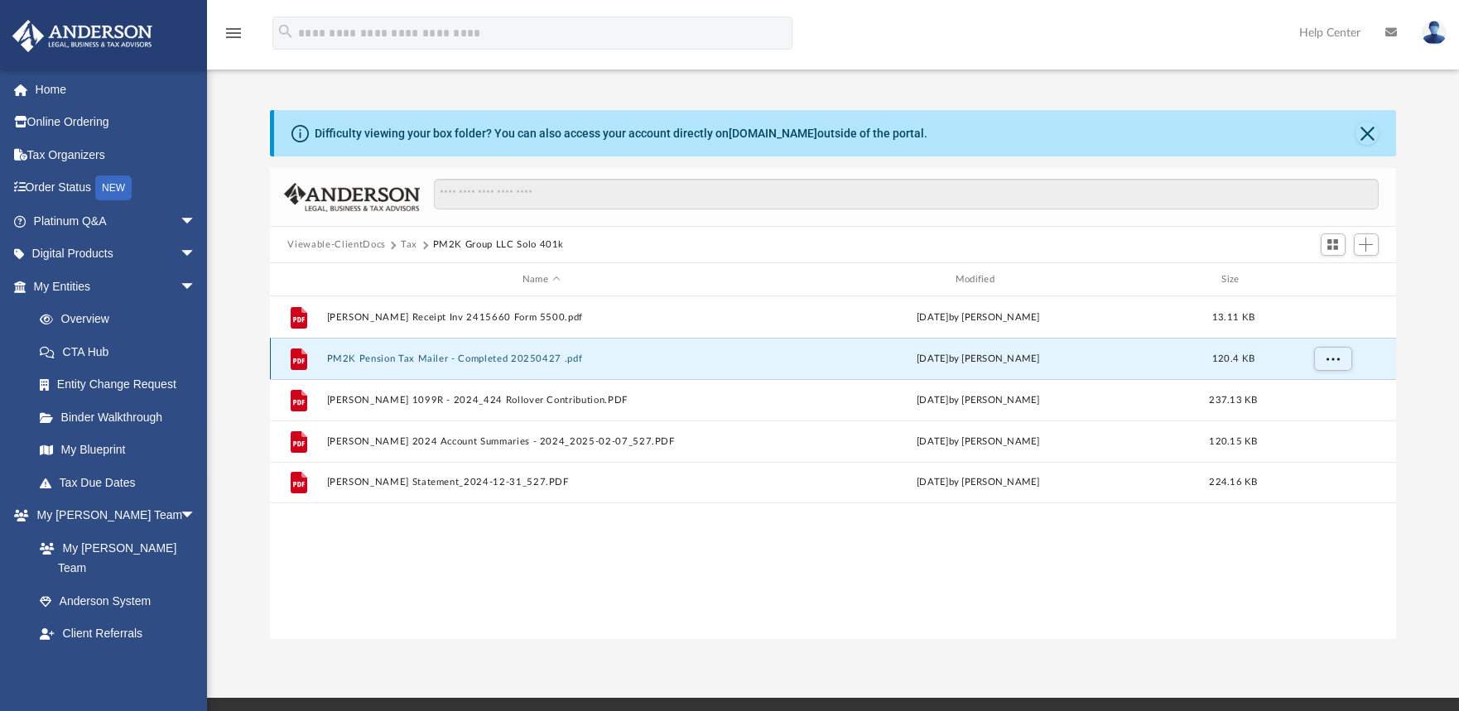
click at [465, 353] on button "PM2K Pension Tax Mailer - Completed 20250427 .pdf" at bounding box center [541, 358] width 430 height 11
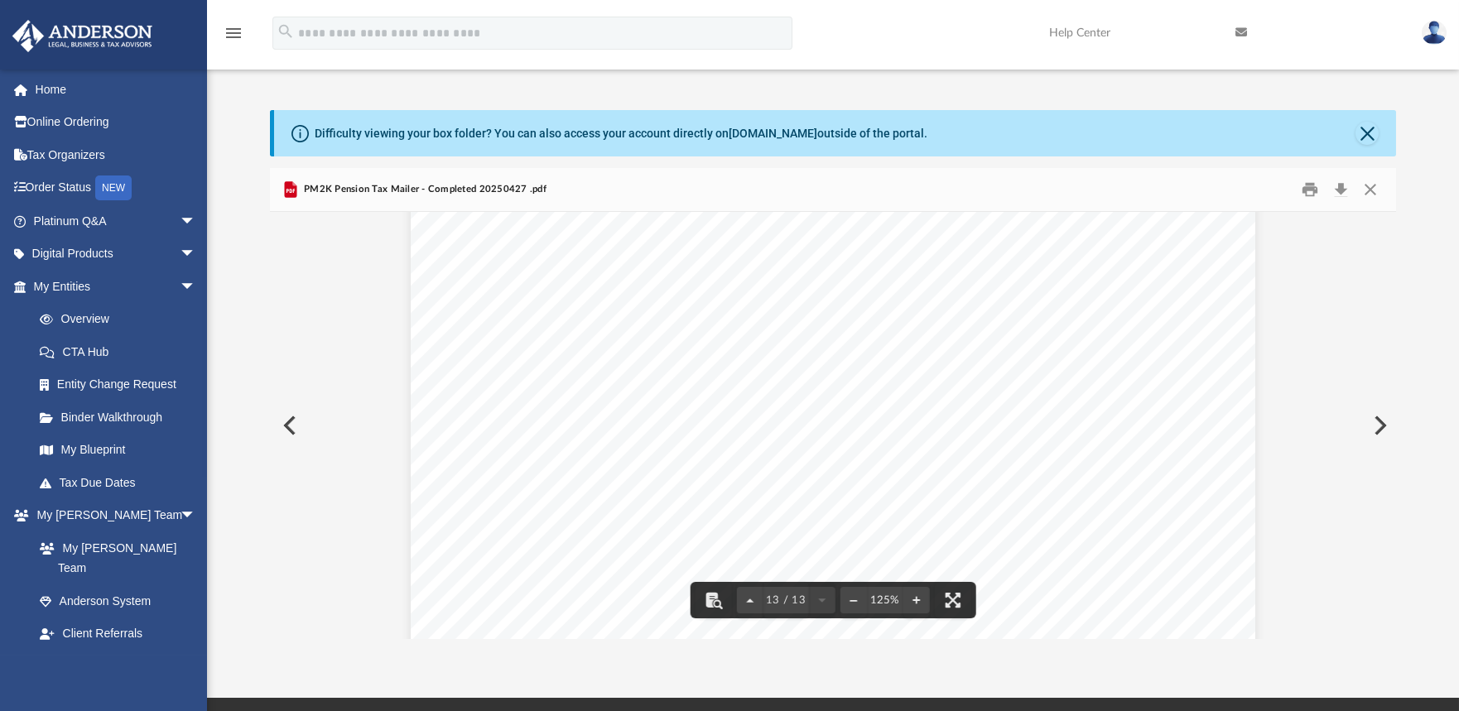
scroll to position [13456, 0]
click at [1362, 190] on button "Close" at bounding box center [1370, 190] width 30 height 26
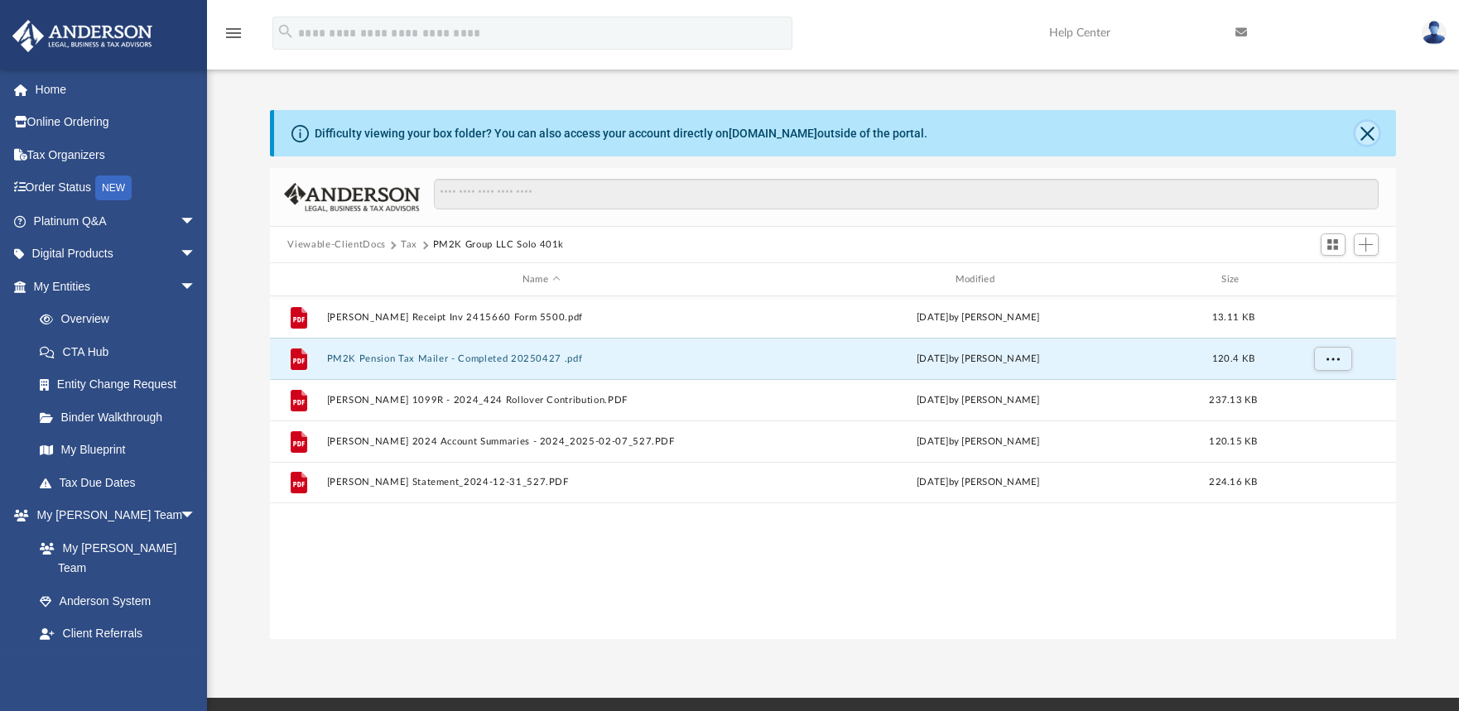
click at [1367, 141] on button "Close" at bounding box center [1366, 133] width 23 height 23
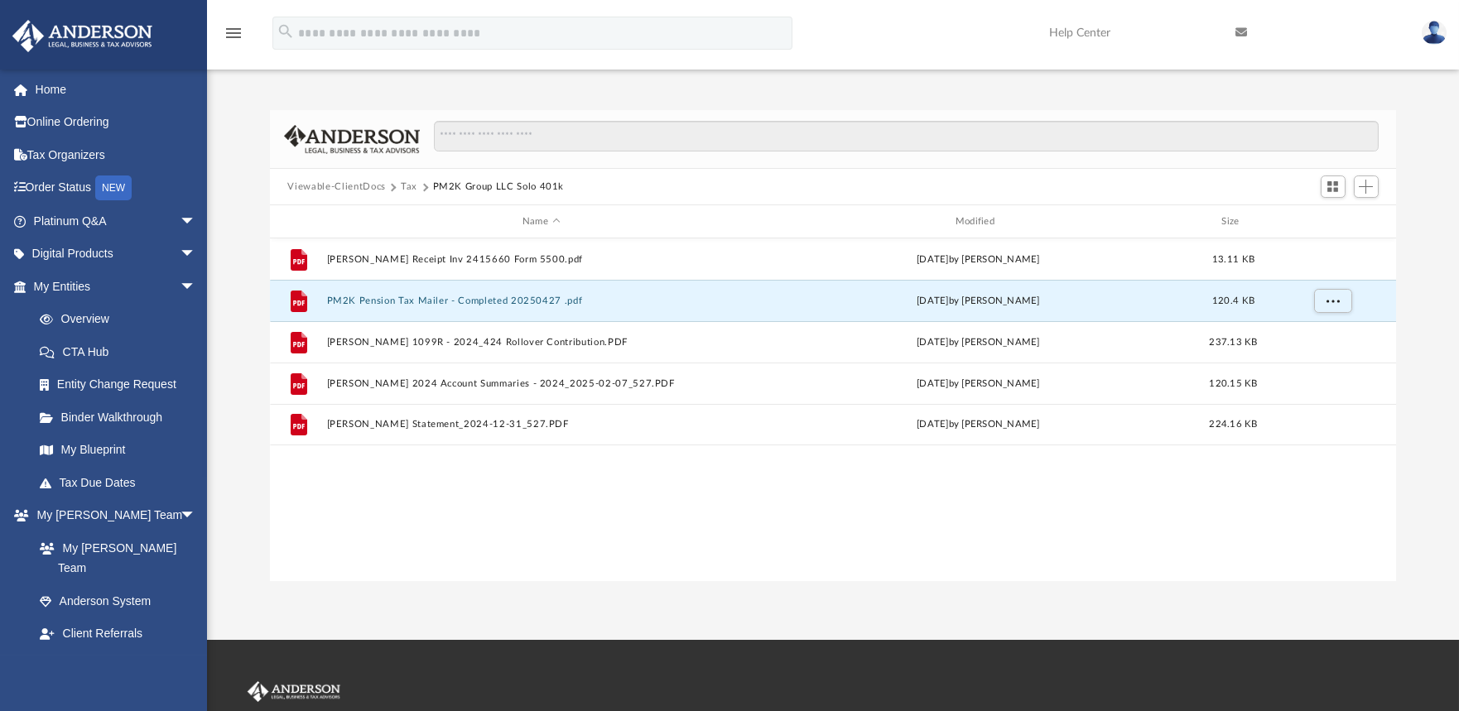
click at [403, 184] on button "Tax" at bounding box center [409, 187] width 17 height 15
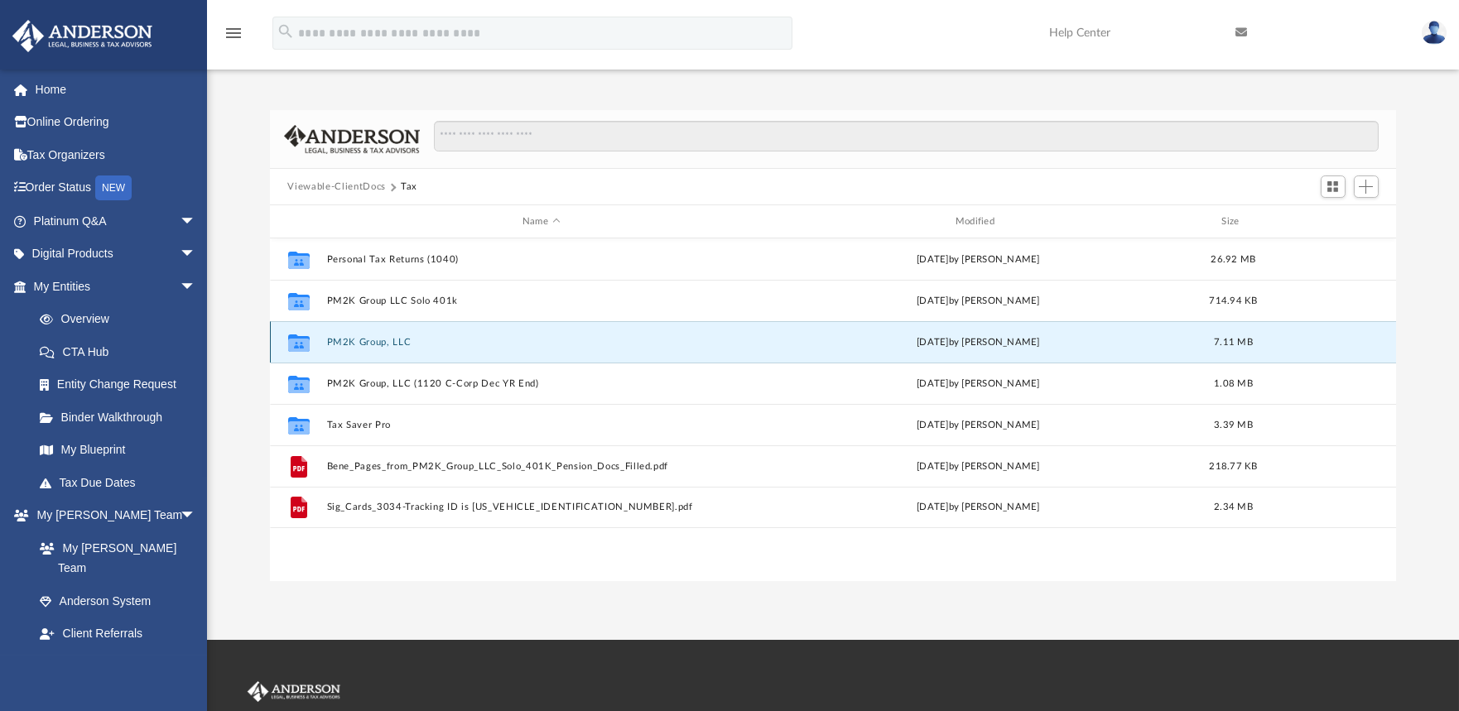
click at [406, 344] on button "PM2K Group, LLC" at bounding box center [541, 342] width 430 height 11
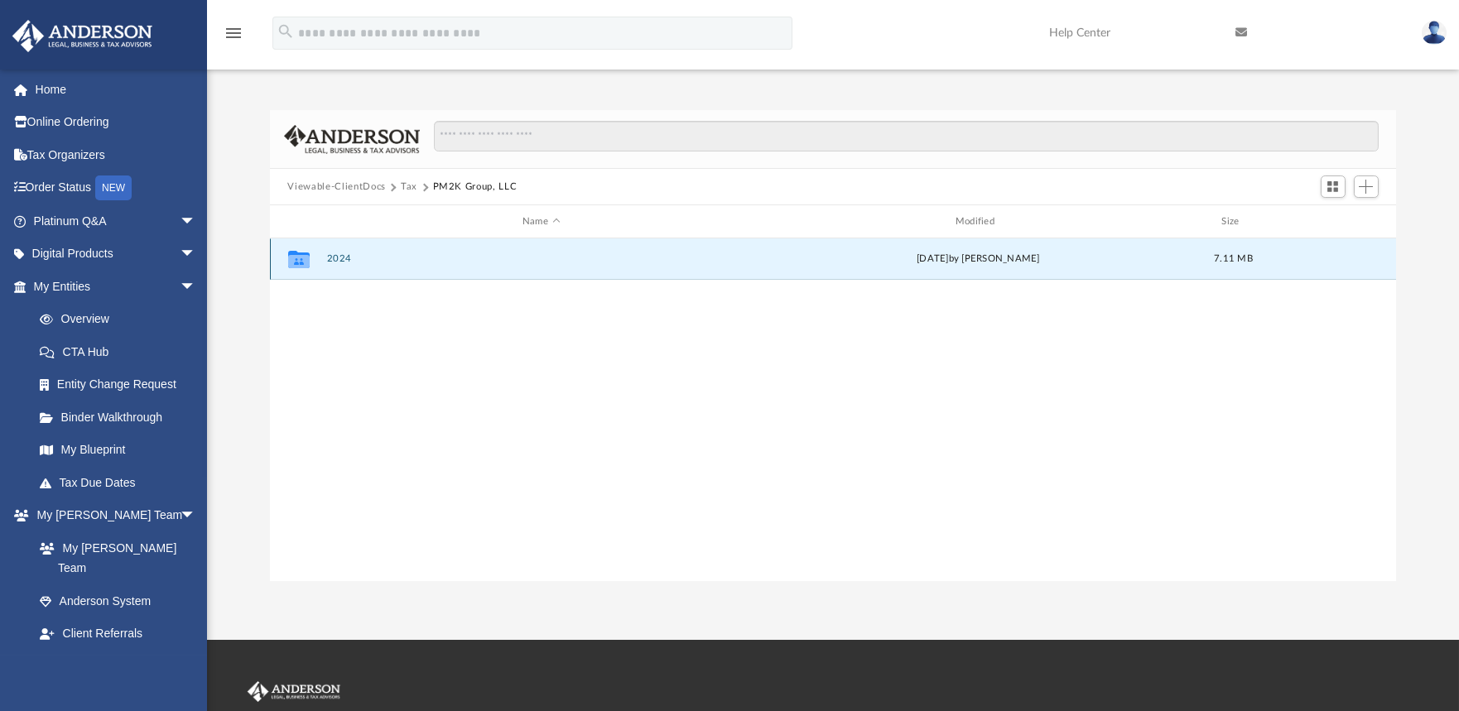
click at [339, 260] on button "2024" at bounding box center [541, 258] width 430 height 11
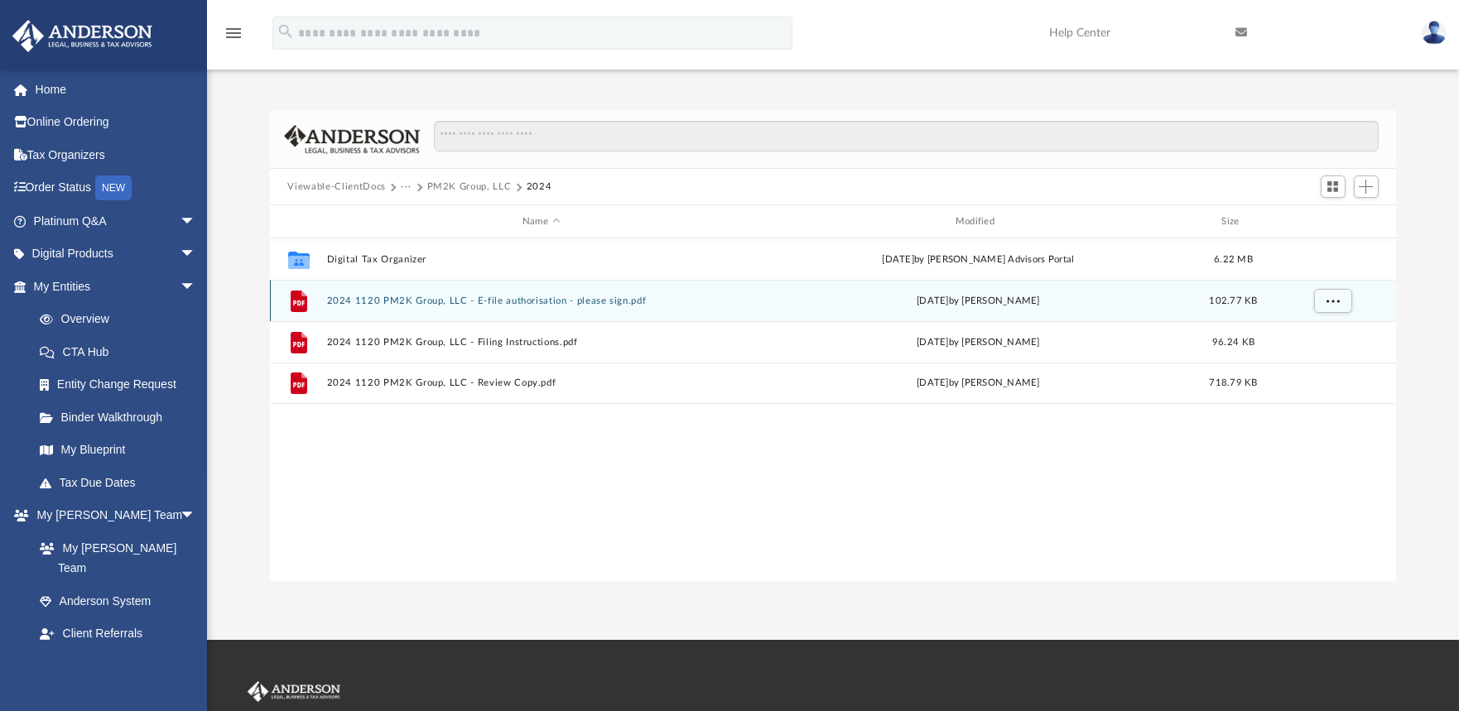
click at [548, 294] on div "File 2024 1120 PM2K Group, LLC - E-file authorisation - please sign.pdf Fri Aug…" at bounding box center [833, 300] width 1127 height 41
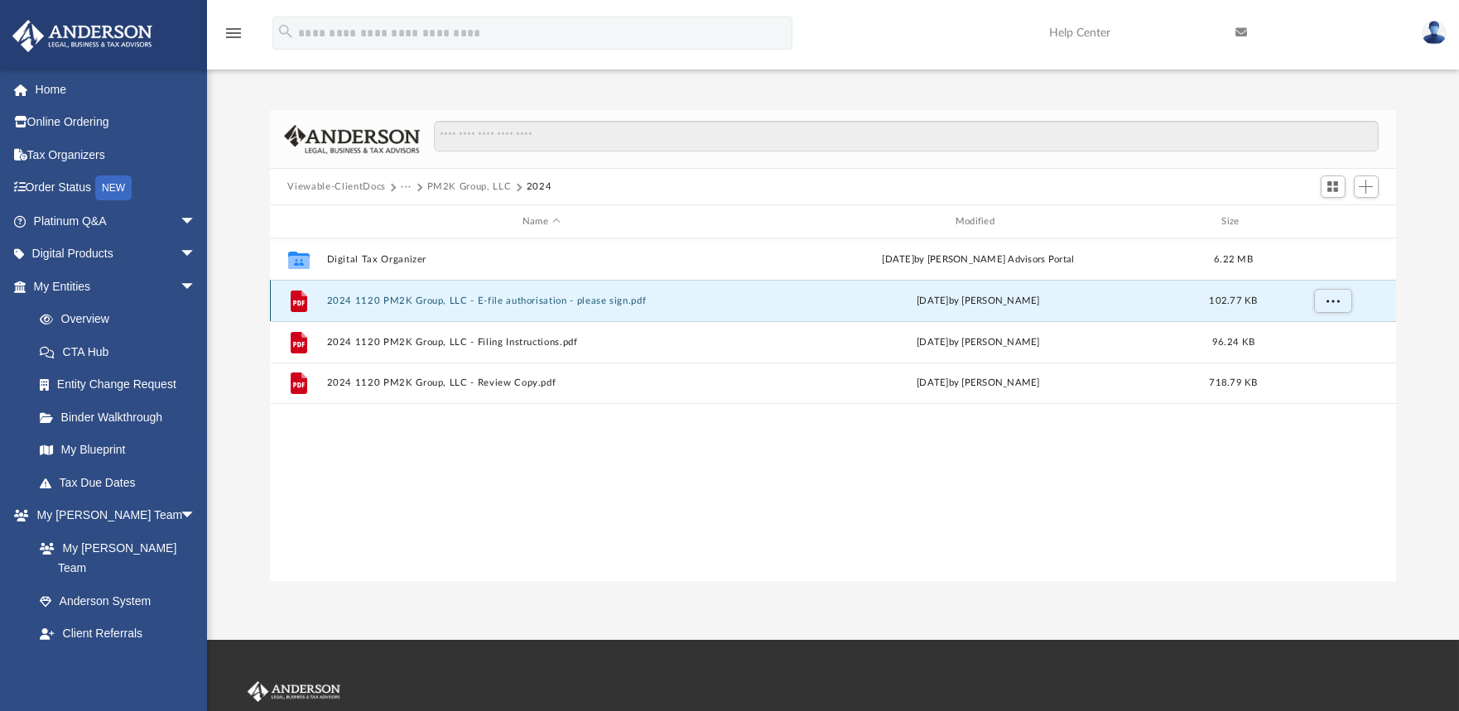
click at [541, 297] on button "2024 1120 PM2K Group, LLC - E-file authorisation - please sign.pdf" at bounding box center [541, 301] width 430 height 11
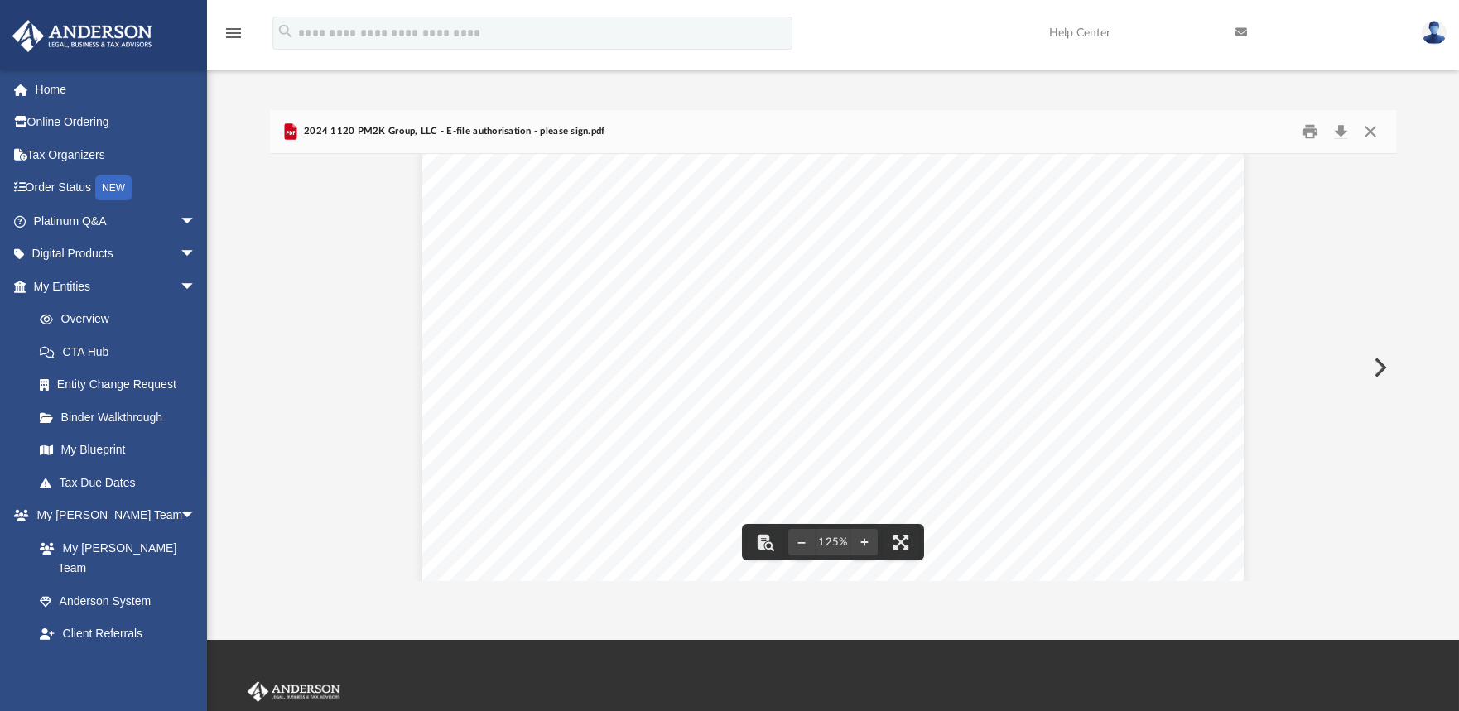
scroll to position [0, 0]
click at [1377, 133] on button "Close" at bounding box center [1370, 132] width 30 height 26
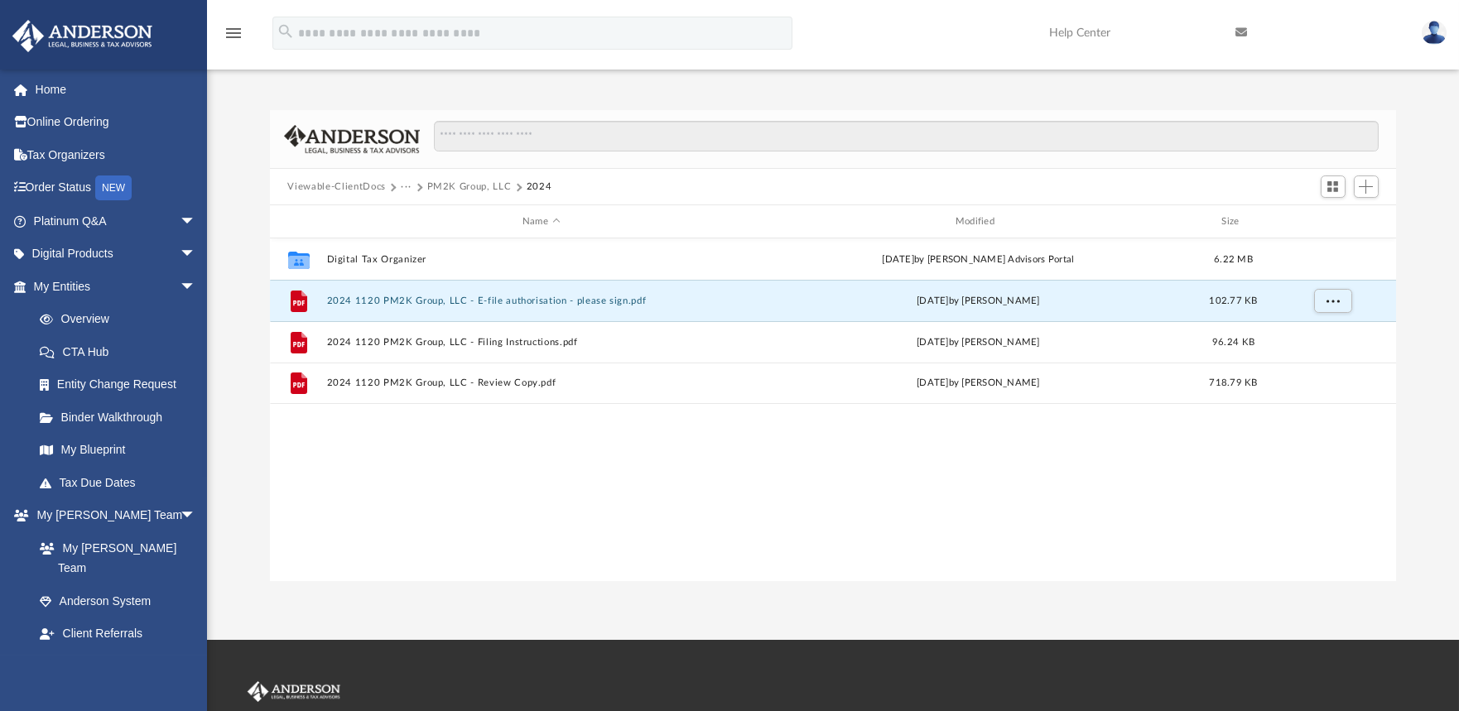
click at [479, 180] on button "PM2K Group, LLC" at bounding box center [469, 187] width 84 height 15
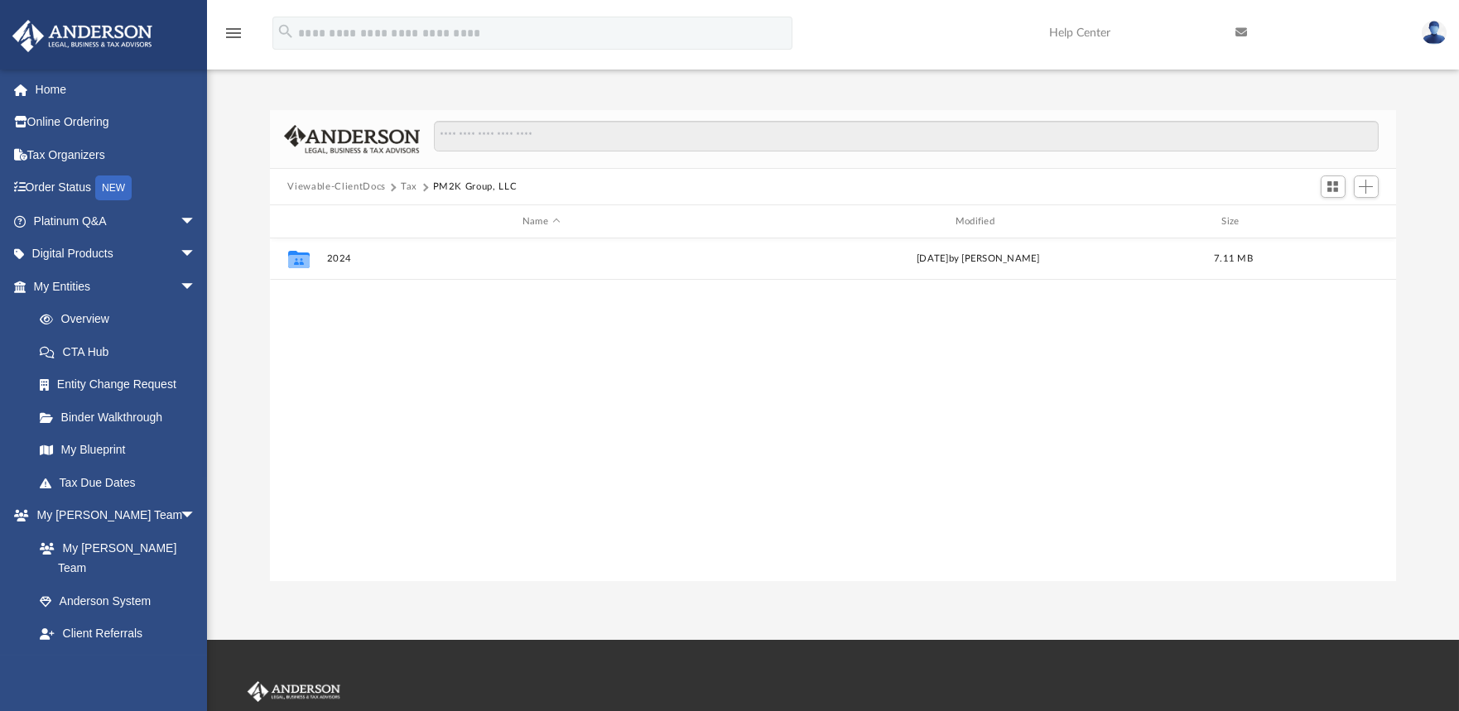
click at [455, 186] on button "PM2K Group, LLC" at bounding box center [475, 187] width 84 height 15
click at [409, 186] on button "Tax" at bounding box center [409, 187] width 17 height 15
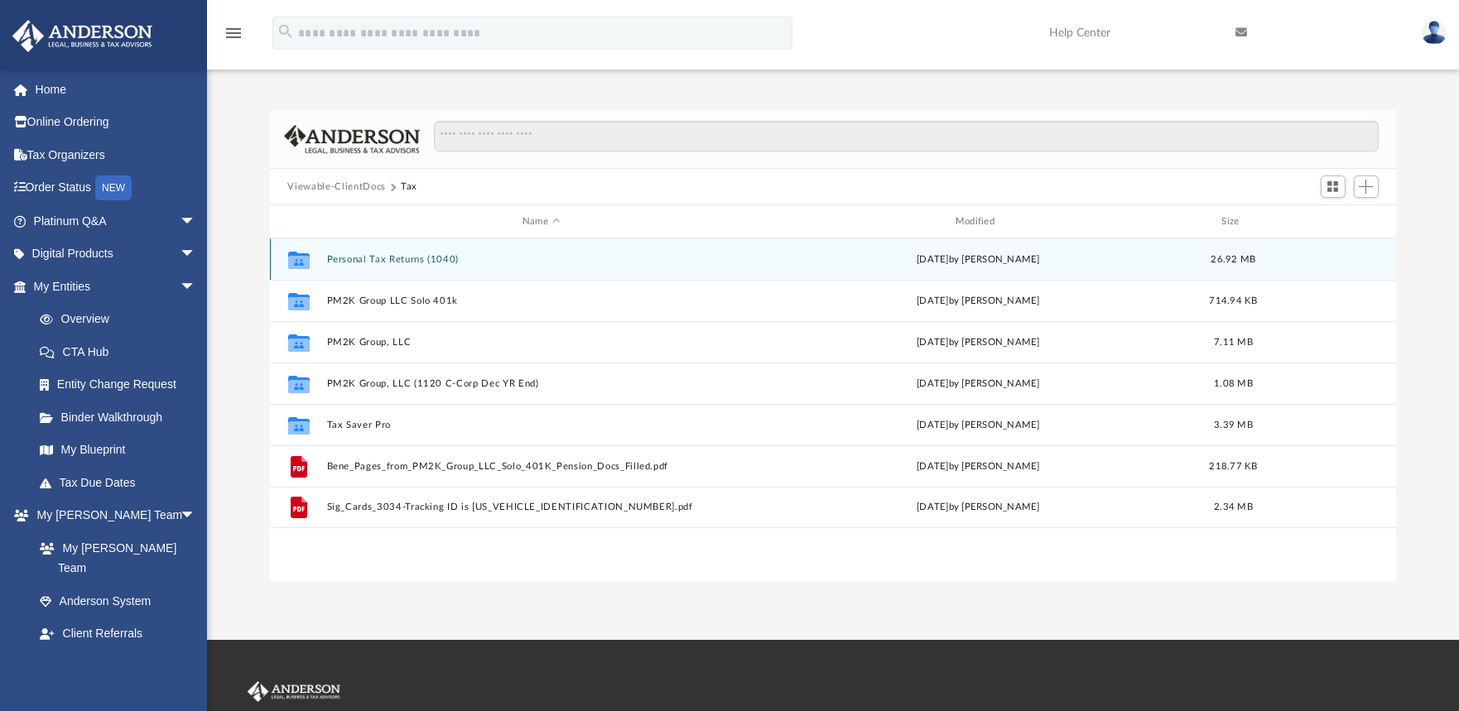
click at [401, 252] on div "Collaborated Folder Personal Tax Returns (1040) Thu Jul 17 2025 by Alex Price 2…" at bounding box center [833, 258] width 1127 height 41
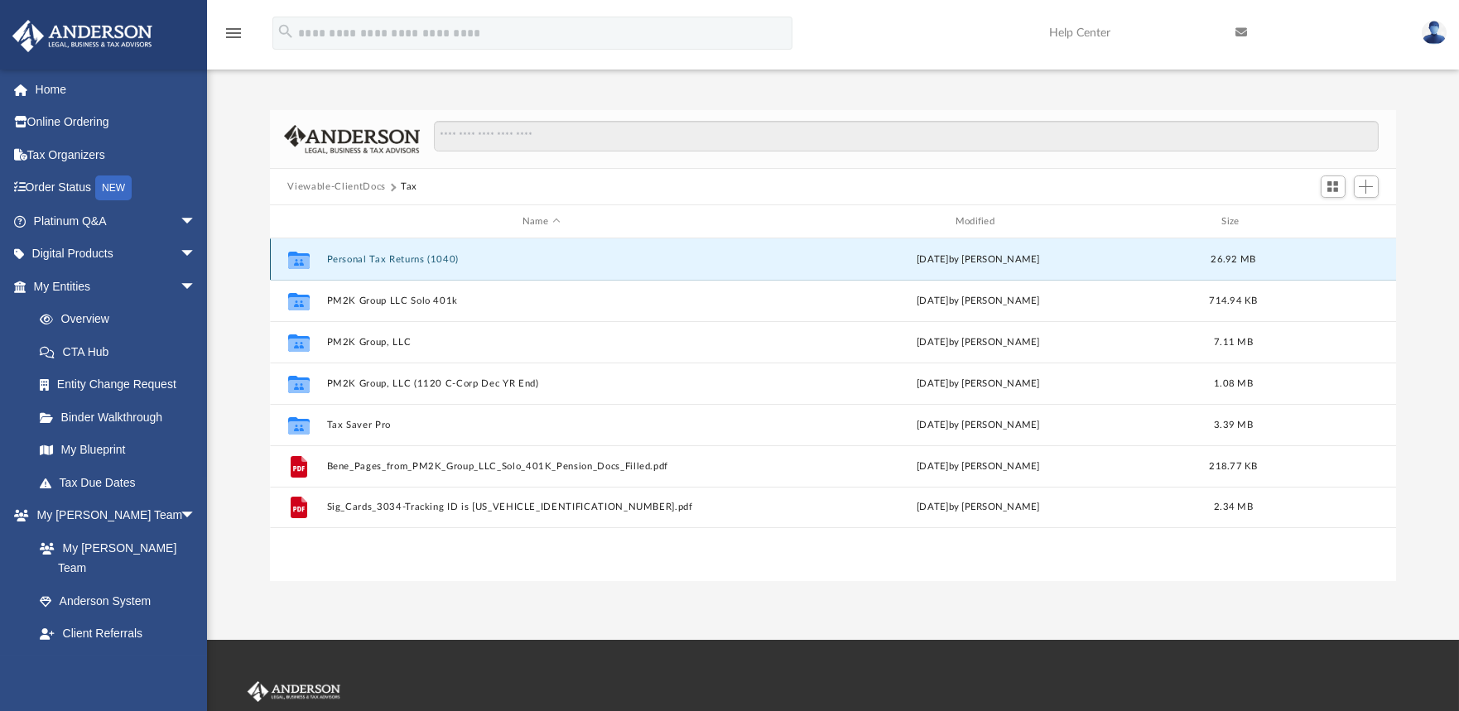
click at [347, 260] on button "Personal Tax Returns (1040)" at bounding box center [541, 259] width 430 height 11
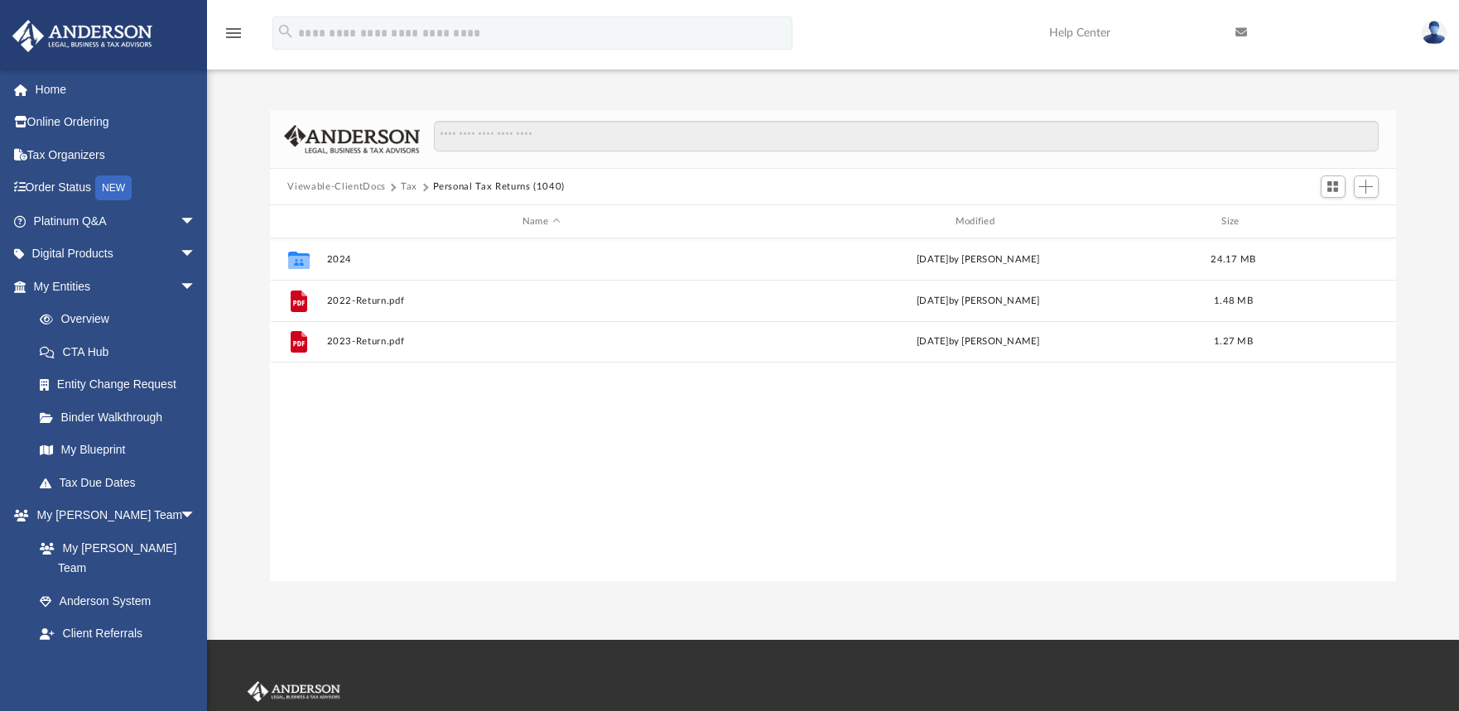
click at [394, 442] on div "Collaborated Folder 2024 Thu Jul 17 2025 by Alex Price 24.17 MB File 2022-Retur…" at bounding box center [833, 409] width 1127 height 343
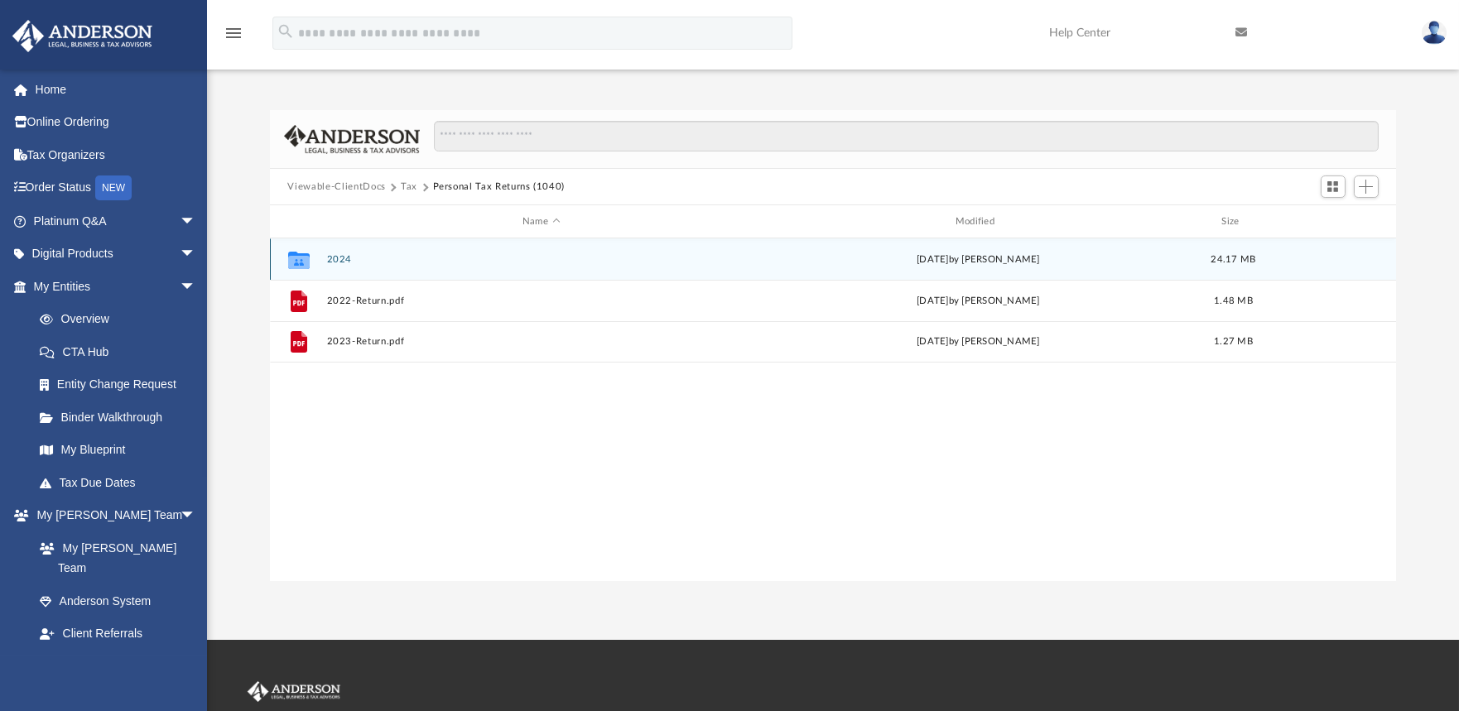
click at [347, 258] on button "2024" at bounding box center [541, 259] width 430 height 11
click at [372, 261] on button "Supporting Docs" at bounding box center [541, 258] width 430 height 11
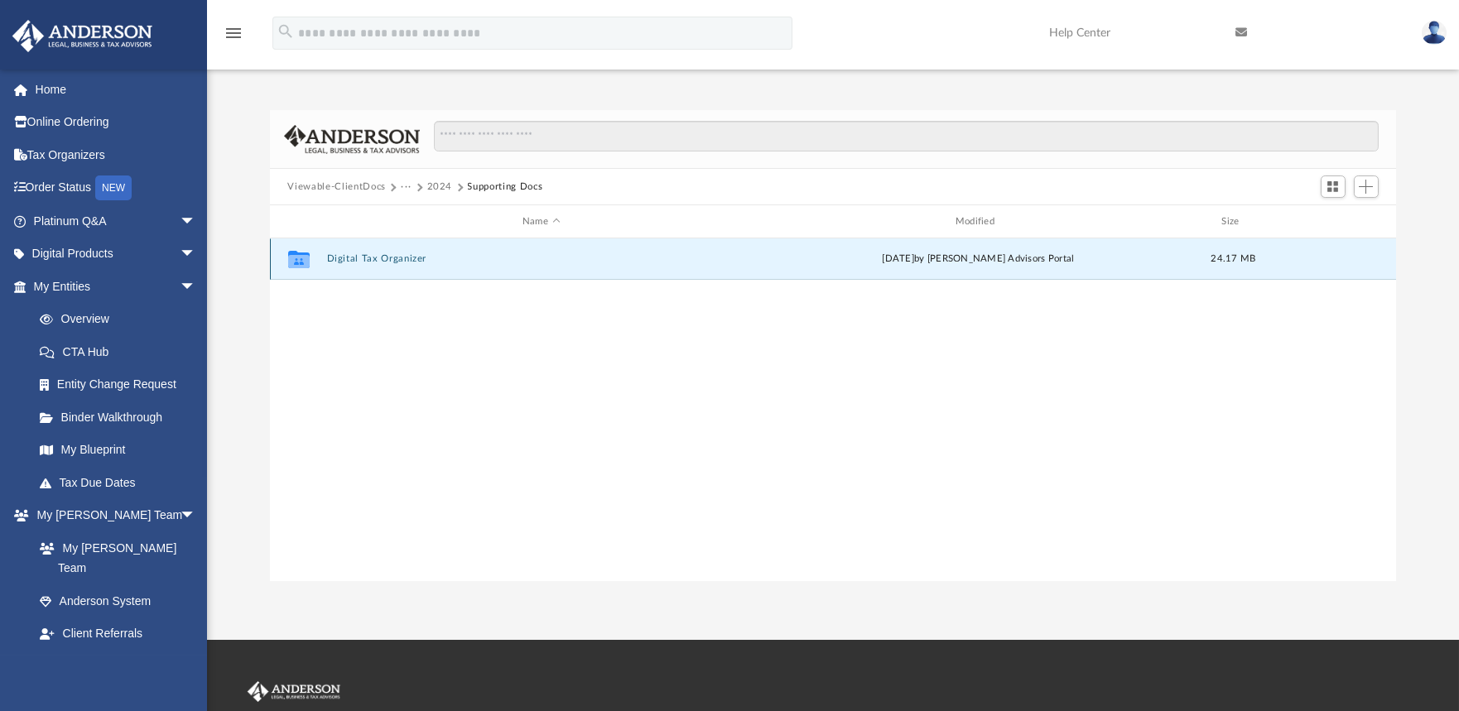
click at [389, 257] on button "Digital Tax Organizer" at bounding box center [541, 258] width 430 height 11
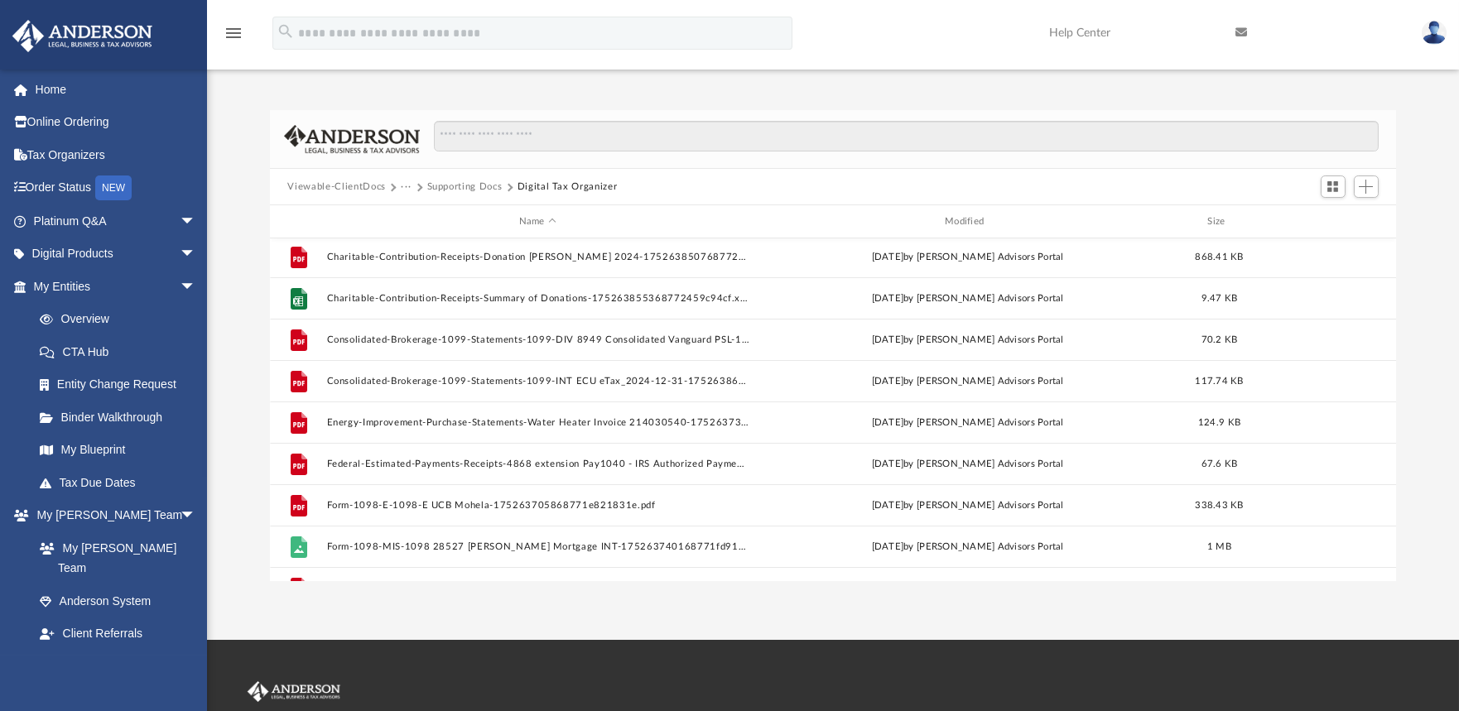
scroll to position [637, 0]
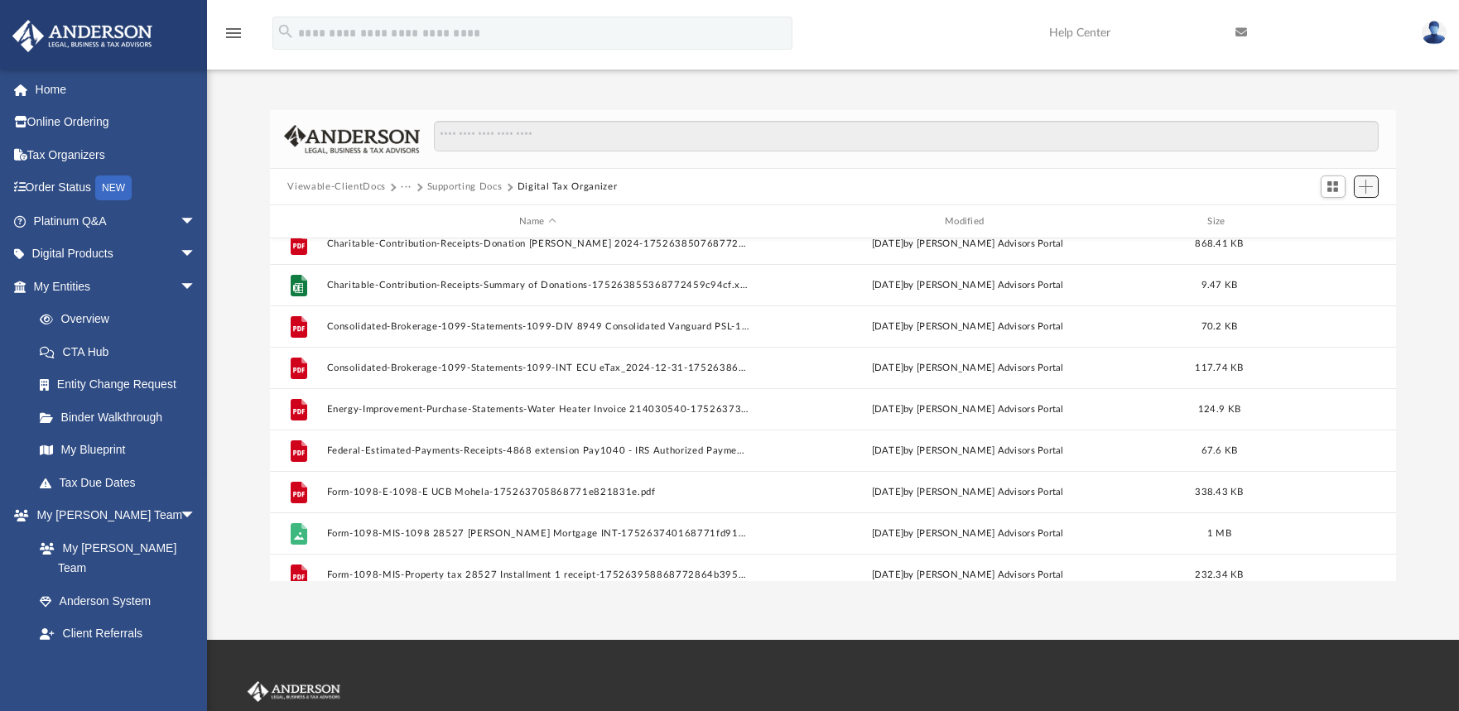
click at [1367, 187] on span "Add" at bounding box center [1365, 187] width 14 height 14
click at [1329, 222] on li "Upload" at bounding box center [1341, 219] width 53 height 17
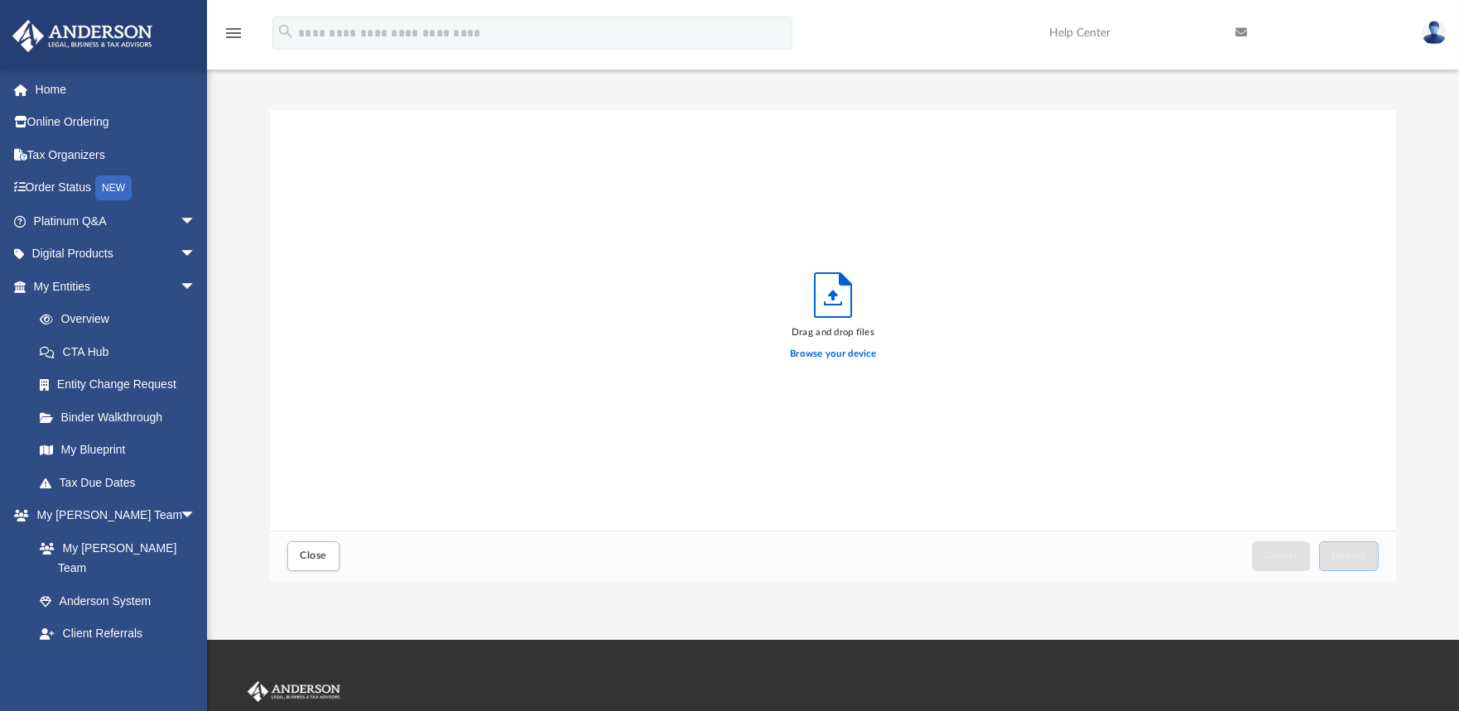
scroll to position [406, 1112]
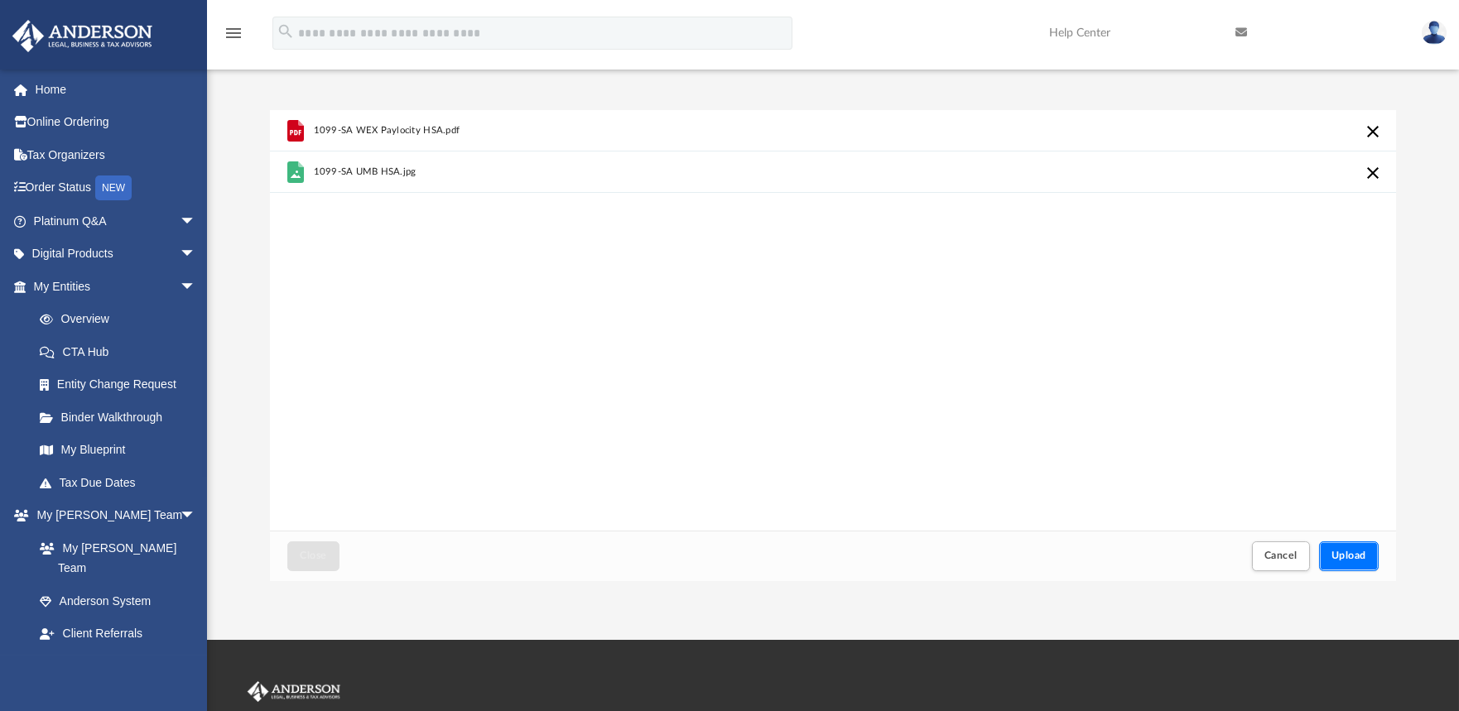
click at [1362, 562] on button "Upload" at bounding box center [1349, 555] width 60 height 29
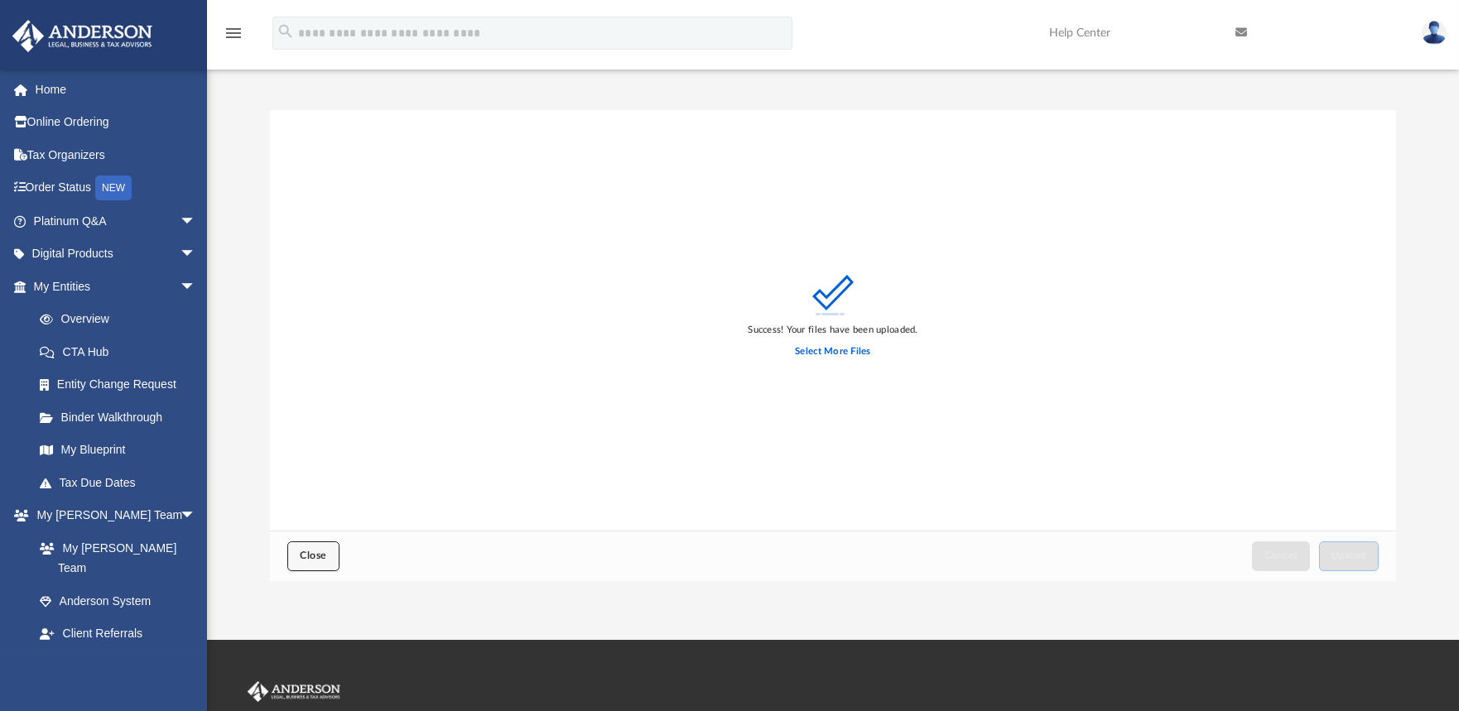
click at [323, 556] on span "Close" at bounding box center [313, 555] width 26 height 10
click at [318, 558] on span "Close" at bounding box center [313, 555] width 26 height 10
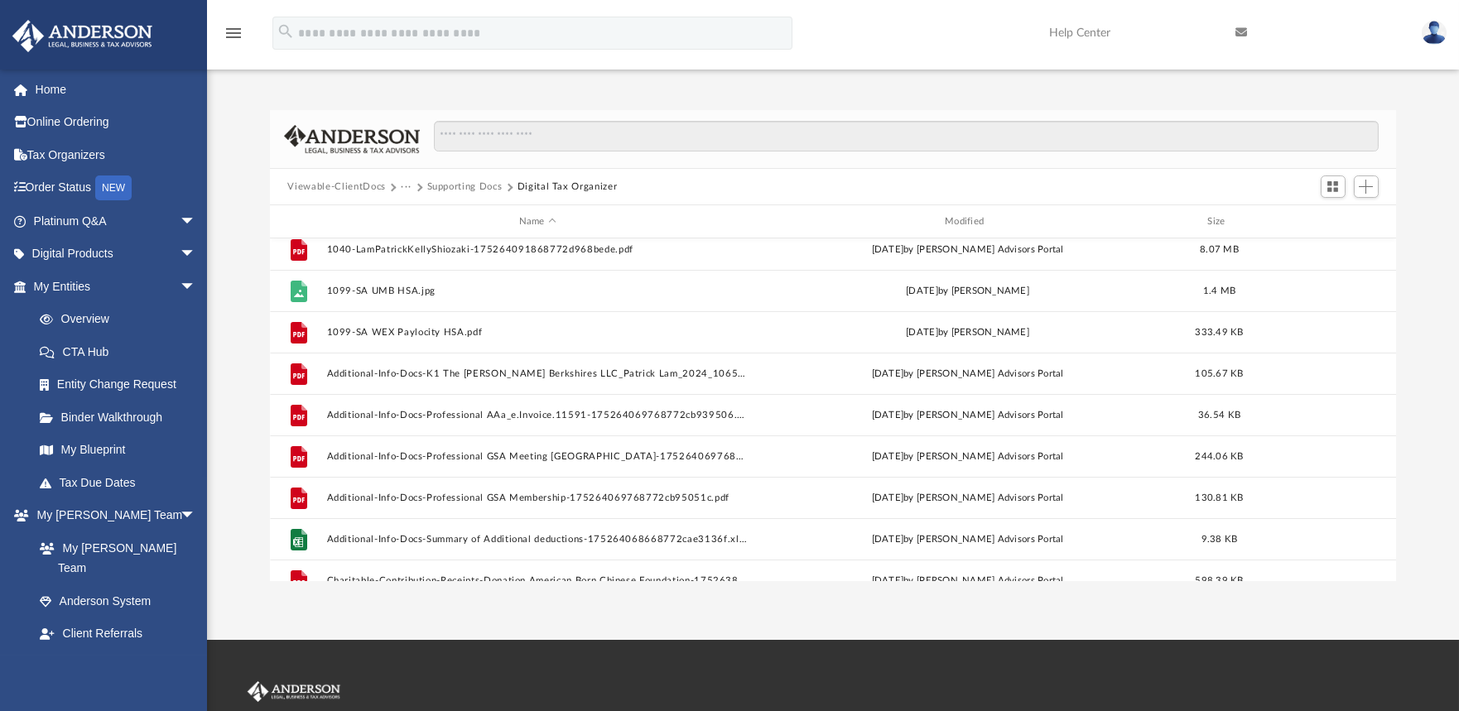
scroll to position [0, 0]
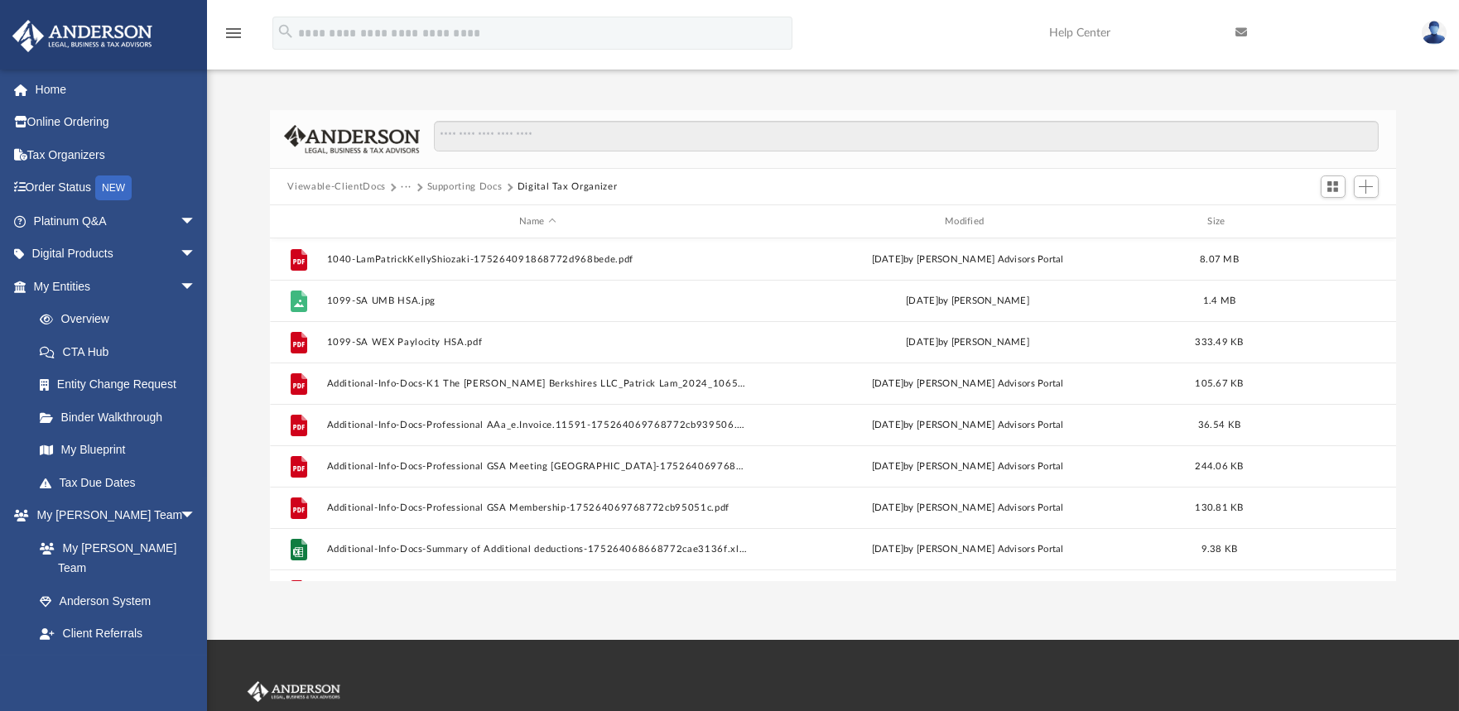
click at [1430, 26] on img at bounding box center [1433, 33] width 25 height 24
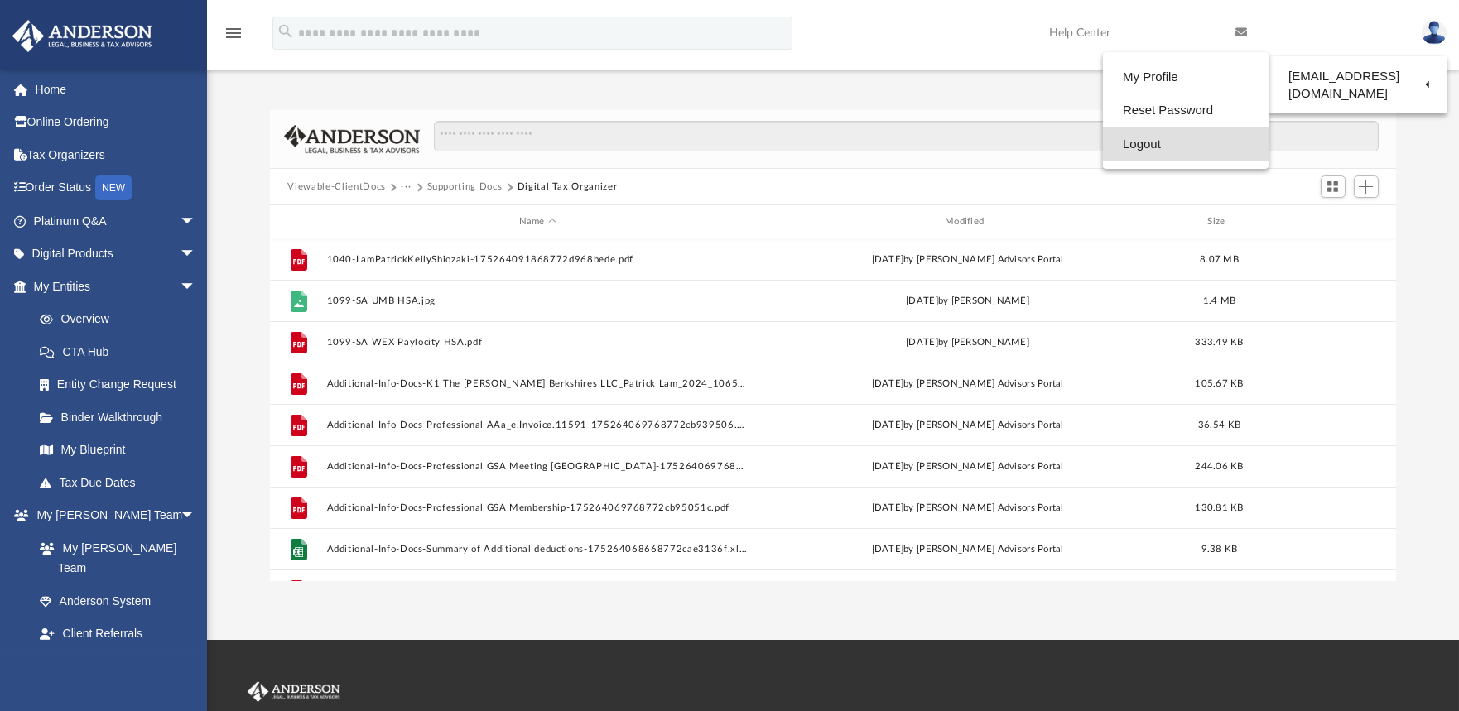
click at [1148, 145] on link "Logout" at bounding box center [1186, 144] width 166 height 34
